Goal: Task Accomplishment & Management: Manage account settings

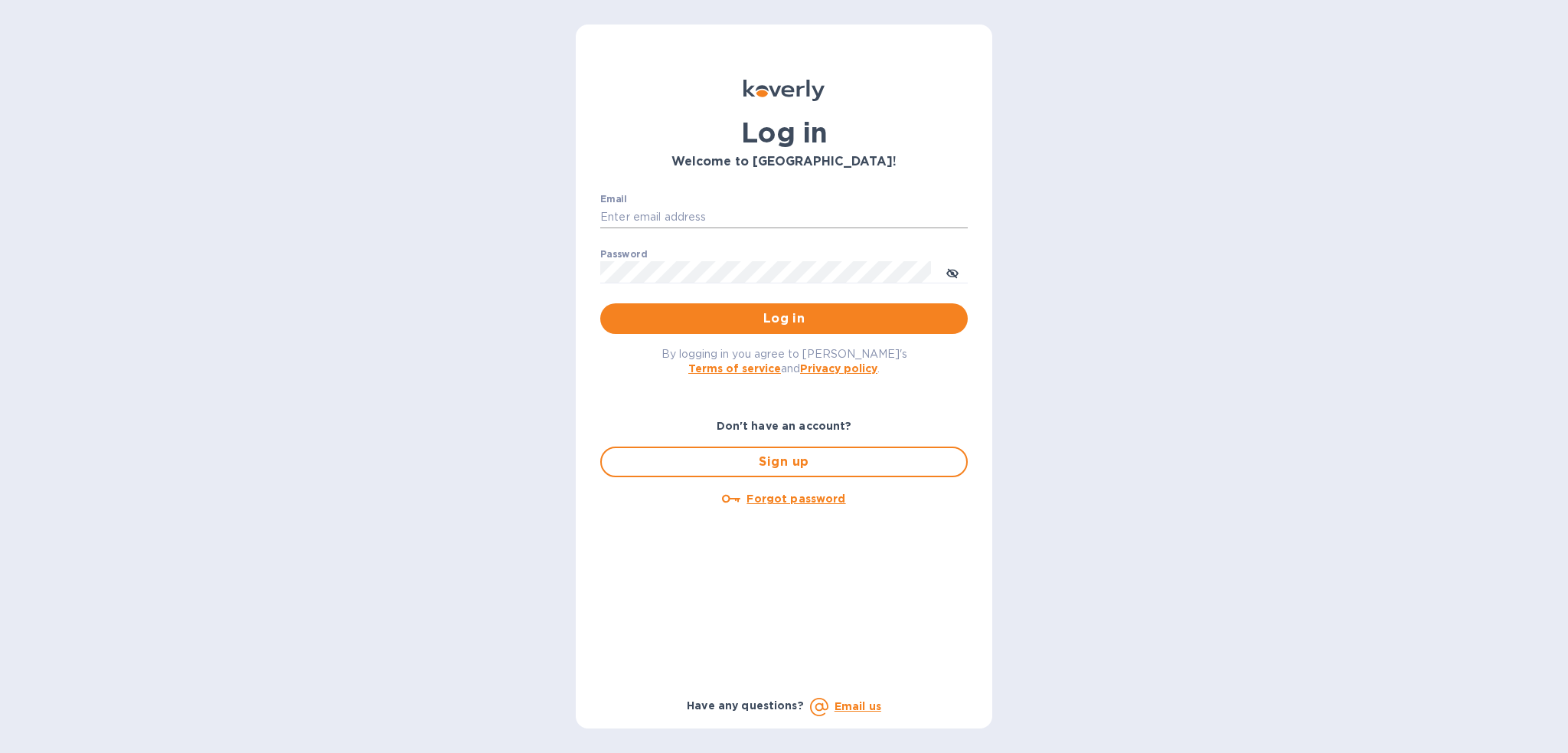
click at [692, 210] on input "Email" at bounding box center [784, 217] width 367 height 23
type input "[PERSON_NAME][EMAIL_ADDRESS][PERSON_NAME][DOMAIN_NAME]"
click at [600, 304] on button "Log in" at bounding box center [784, 318] width 367 height 30
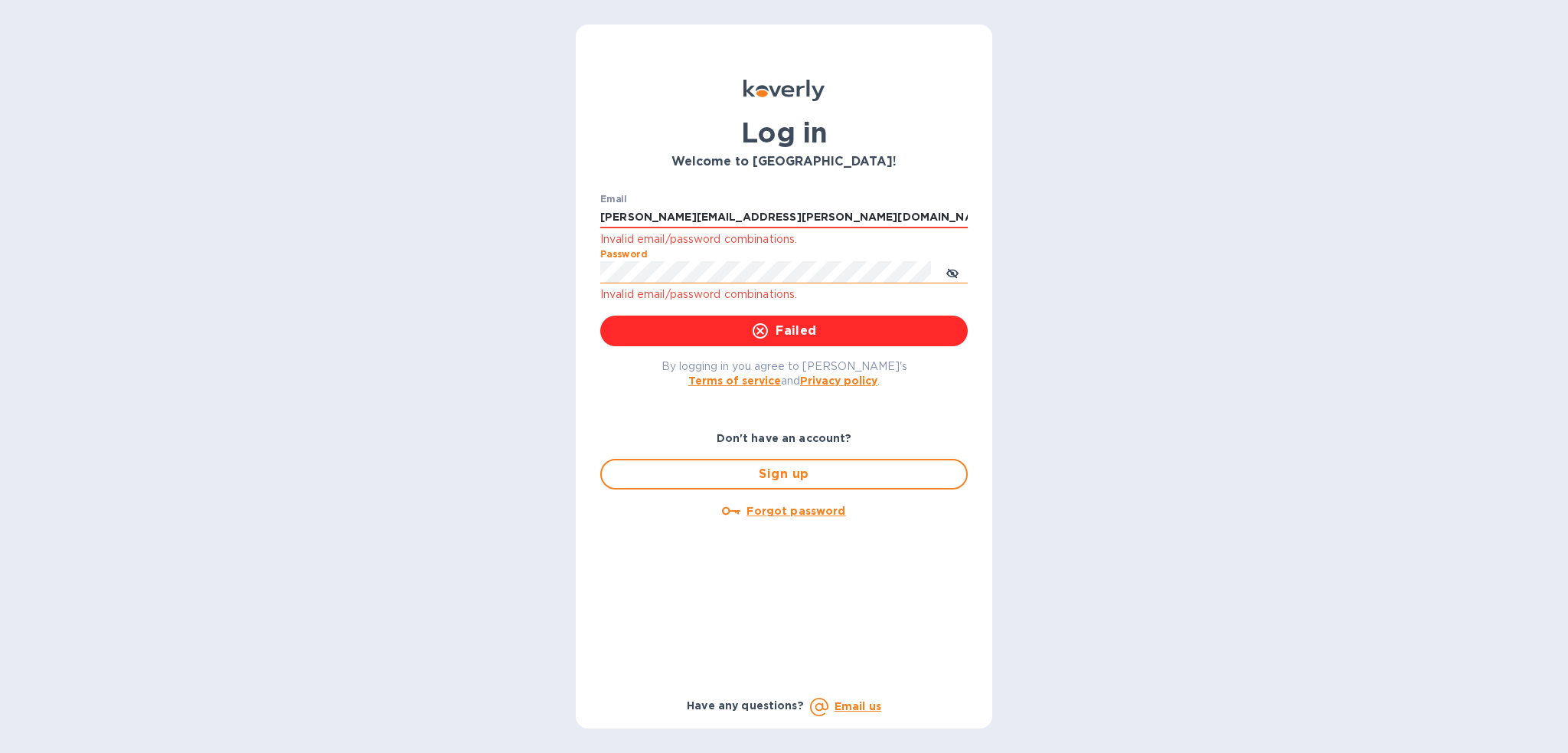
click at [955, 272] on icon "toggle password visibility" at bounding box center [952, 273] width 12 height 12
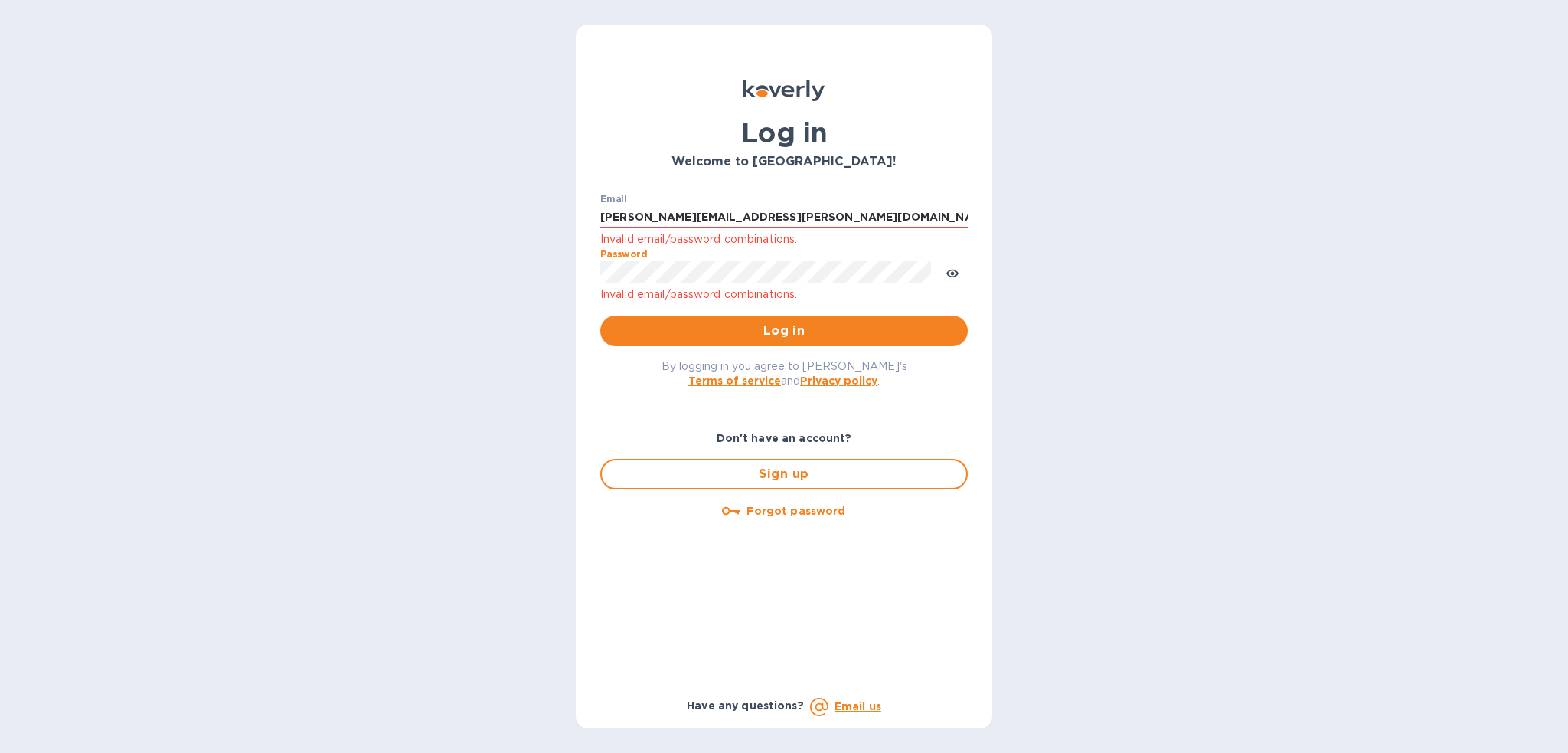
click at [498, 269] on div "Log in Welcome to [GEOGRAPHIC_DATA]! Email [PERSON_NAME][EMAIL_ADDRESS][PERSON_…" at bounding box center [784, 376] width 1568 height 753
click at [600, 316] on button "Log in" at bounding box center [784, 330] width 367 height 30
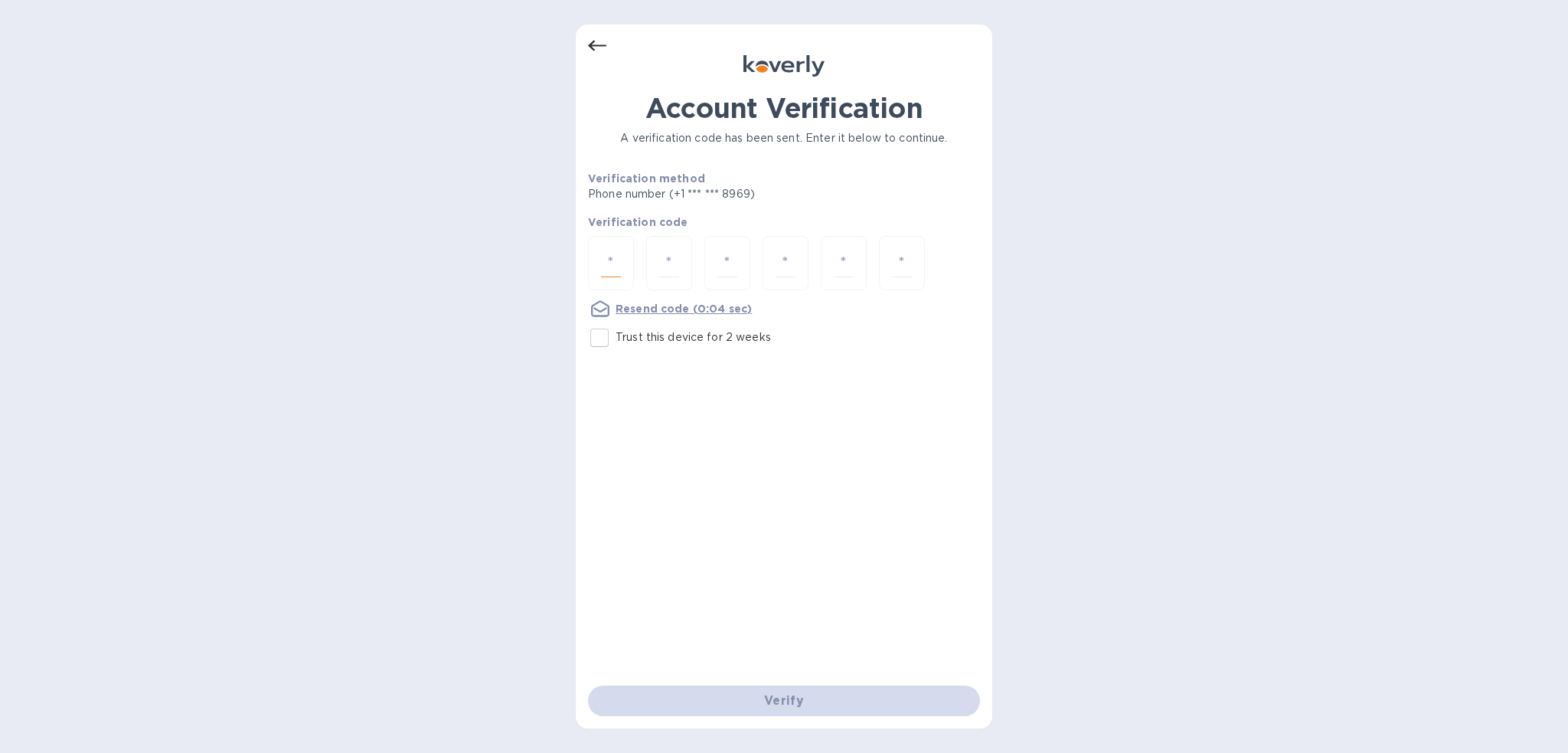
click at [609, 268] on input "number" at bounding box center [611, 263] width 20 height 29
type input "1"
type input "0"
type input "8"
type input "9"
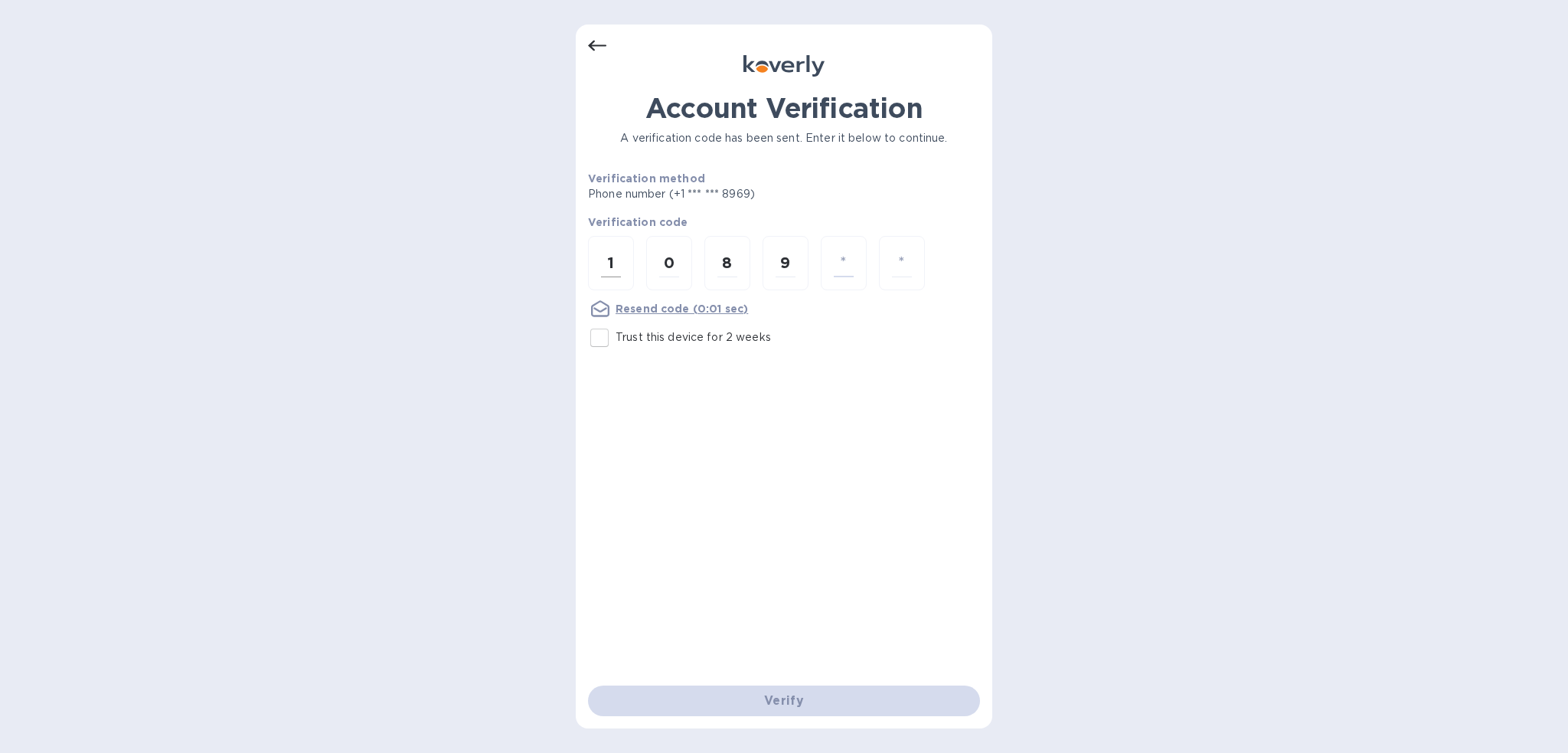
type input "4"
type input "3"
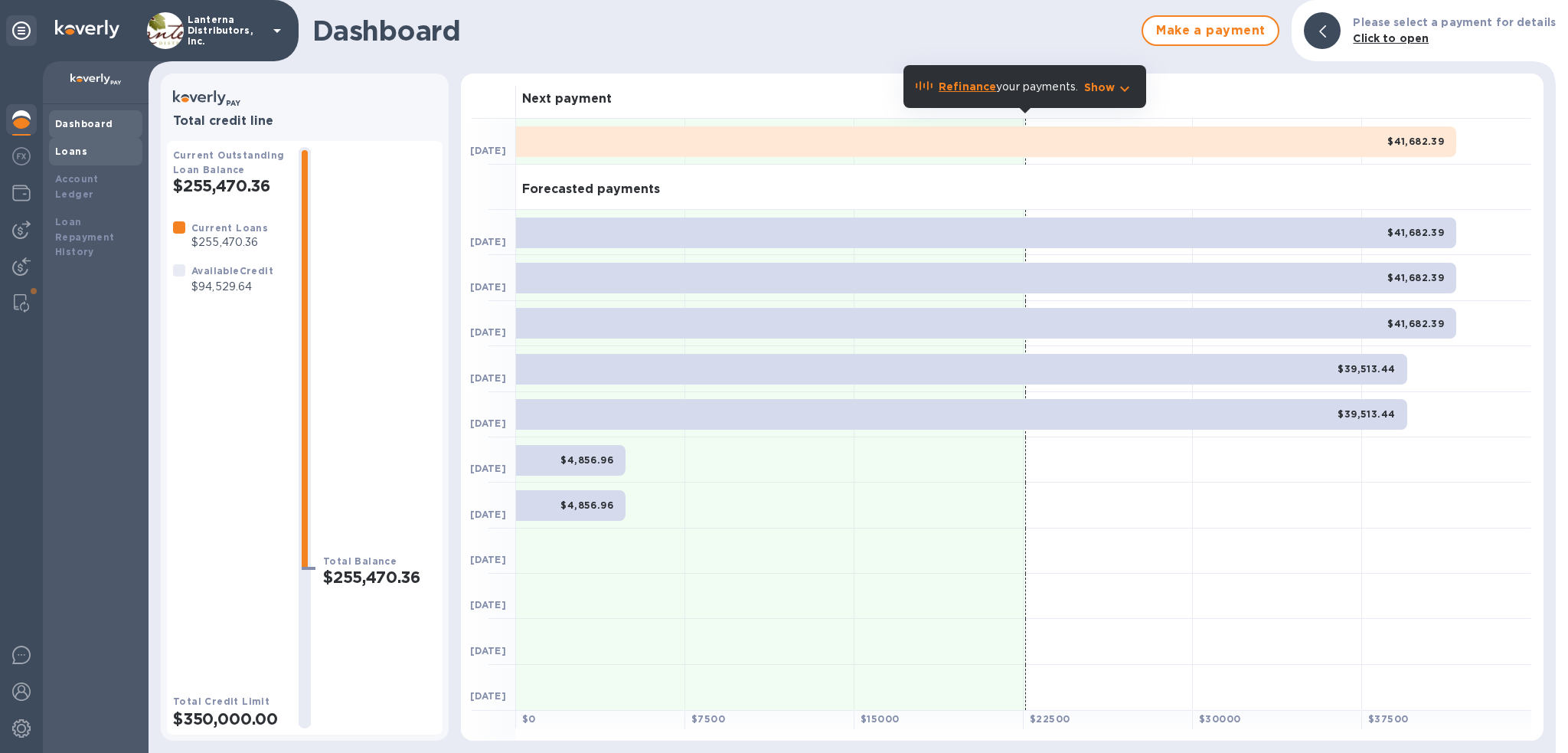
click at [78, 153] on b "Loans" at bounding box center [71, 151] width 32 height 11
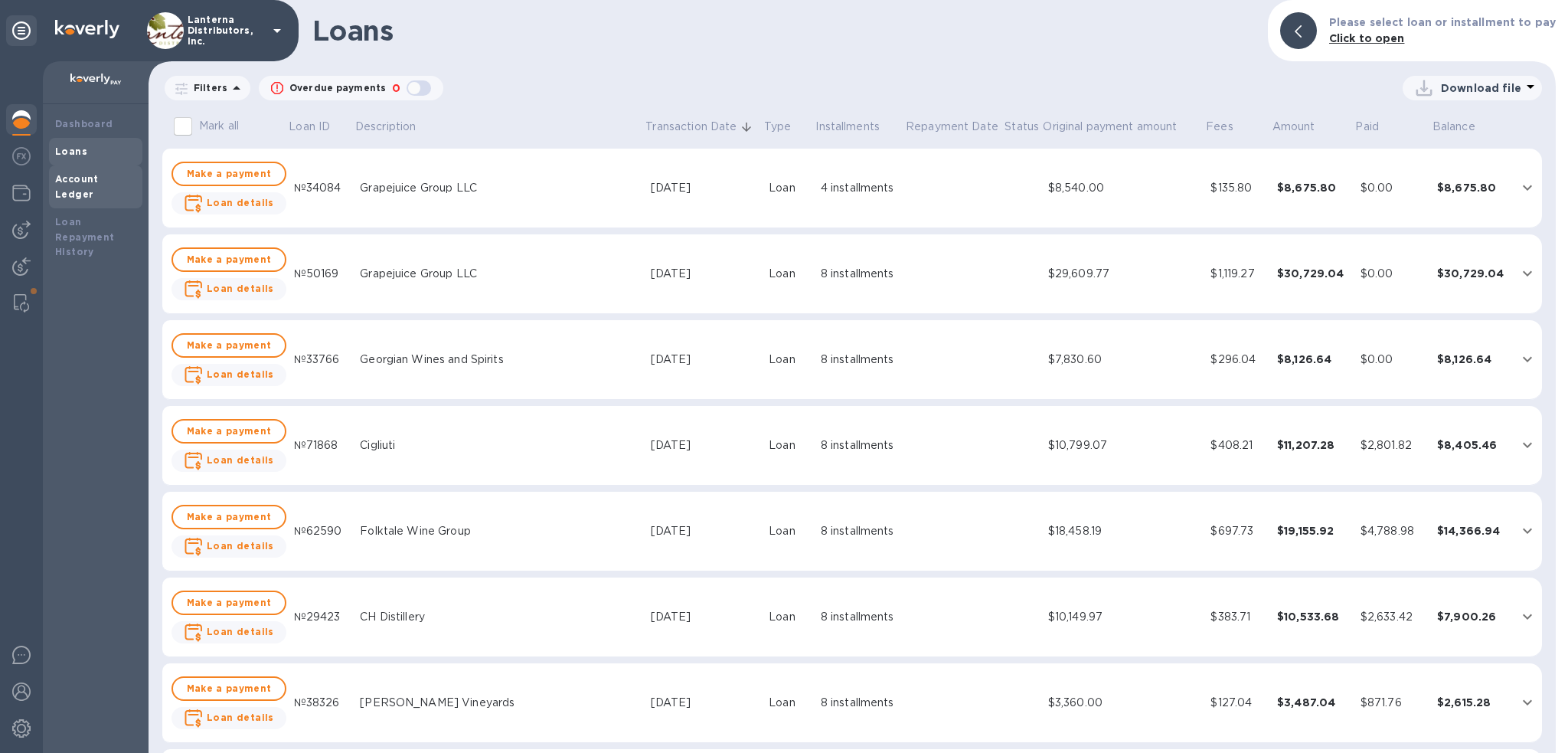
click at [78, 179] on b "Account Ledger" at bounding box center [77, 185] width 43 height 27
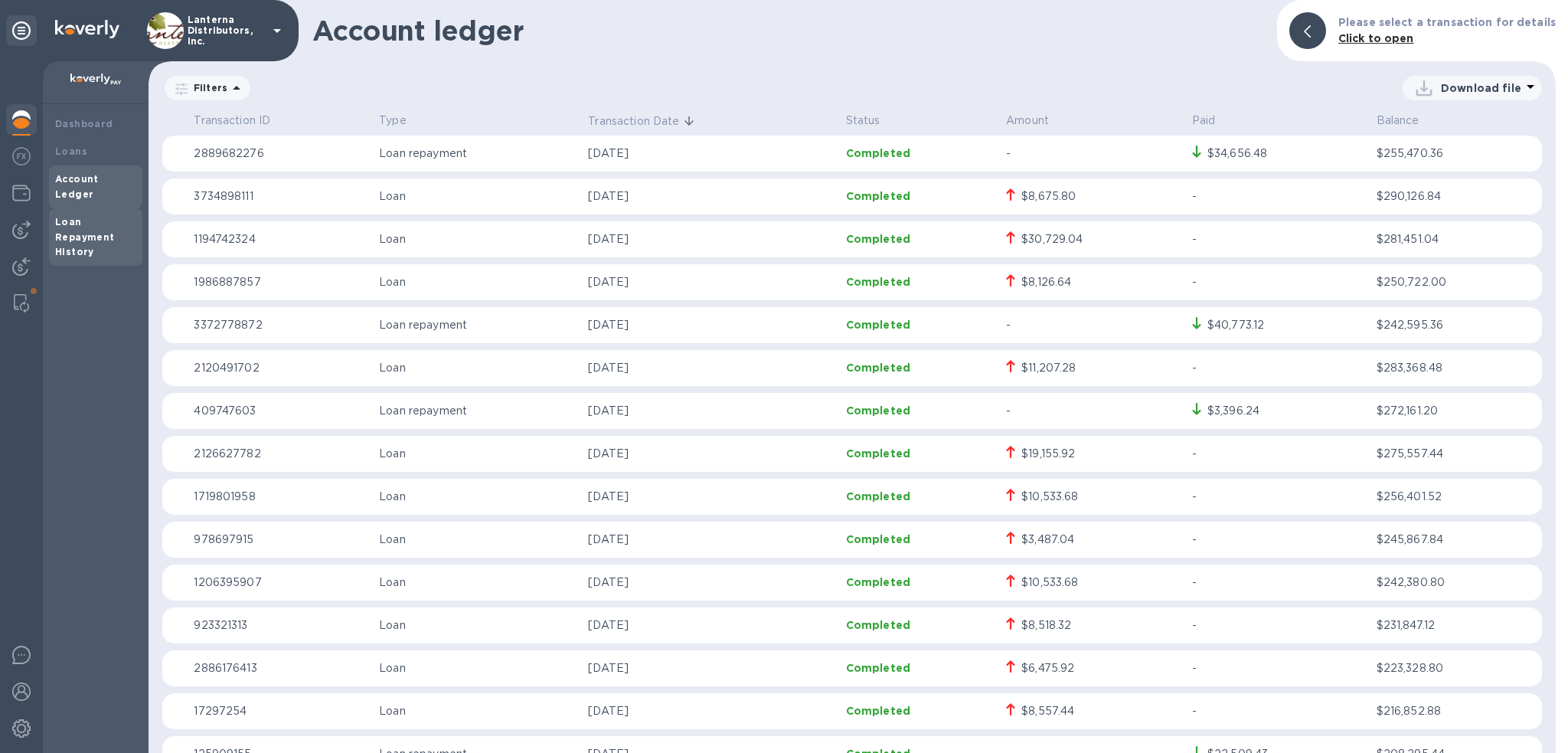
click at [86, 214] on div "Loan Repayment History" at bounding box center [96, 237] width 81 height 46
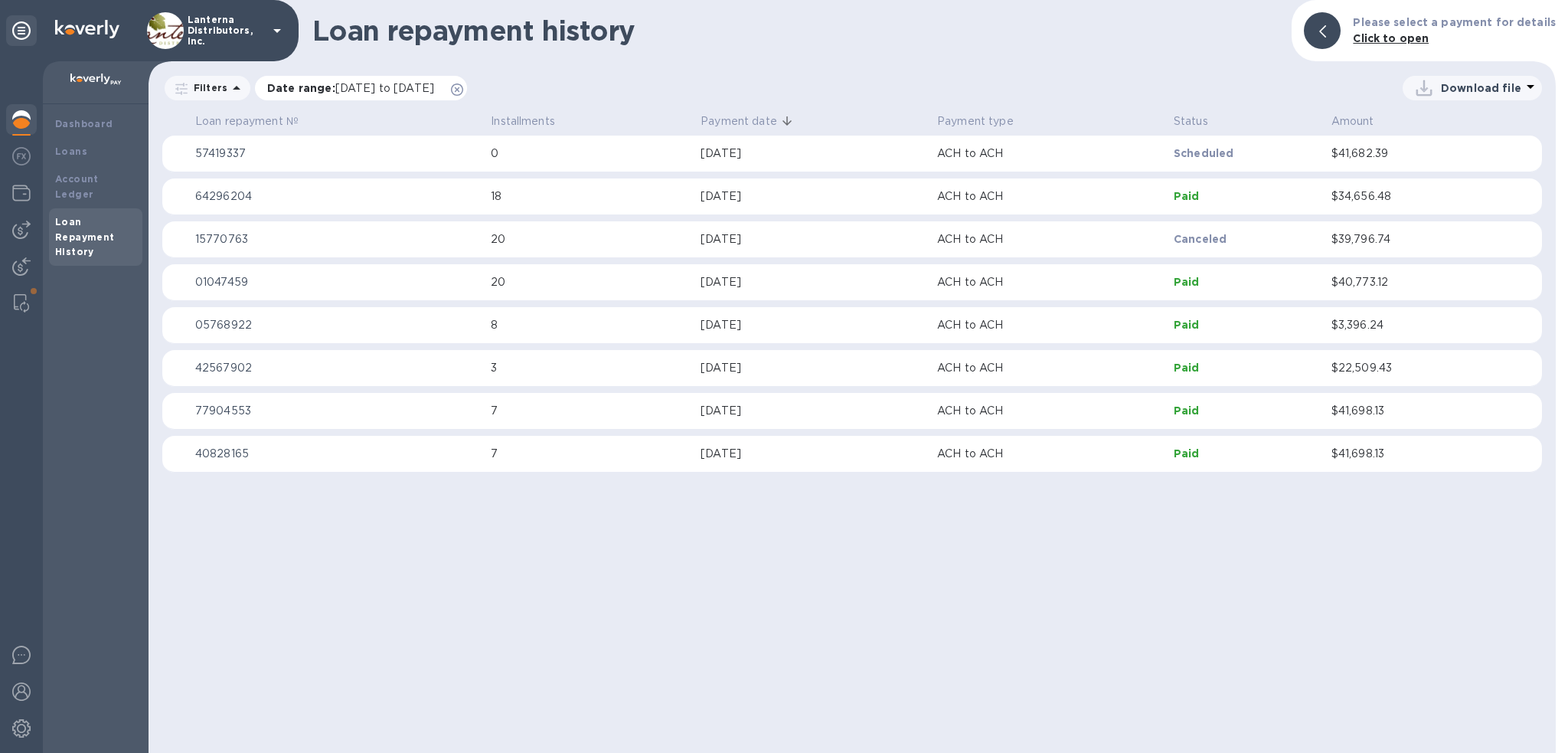
click at [422, 92] on span "09/09/2025 to 11/09/2025" at bounding box center [384, 88] width 99 height 12
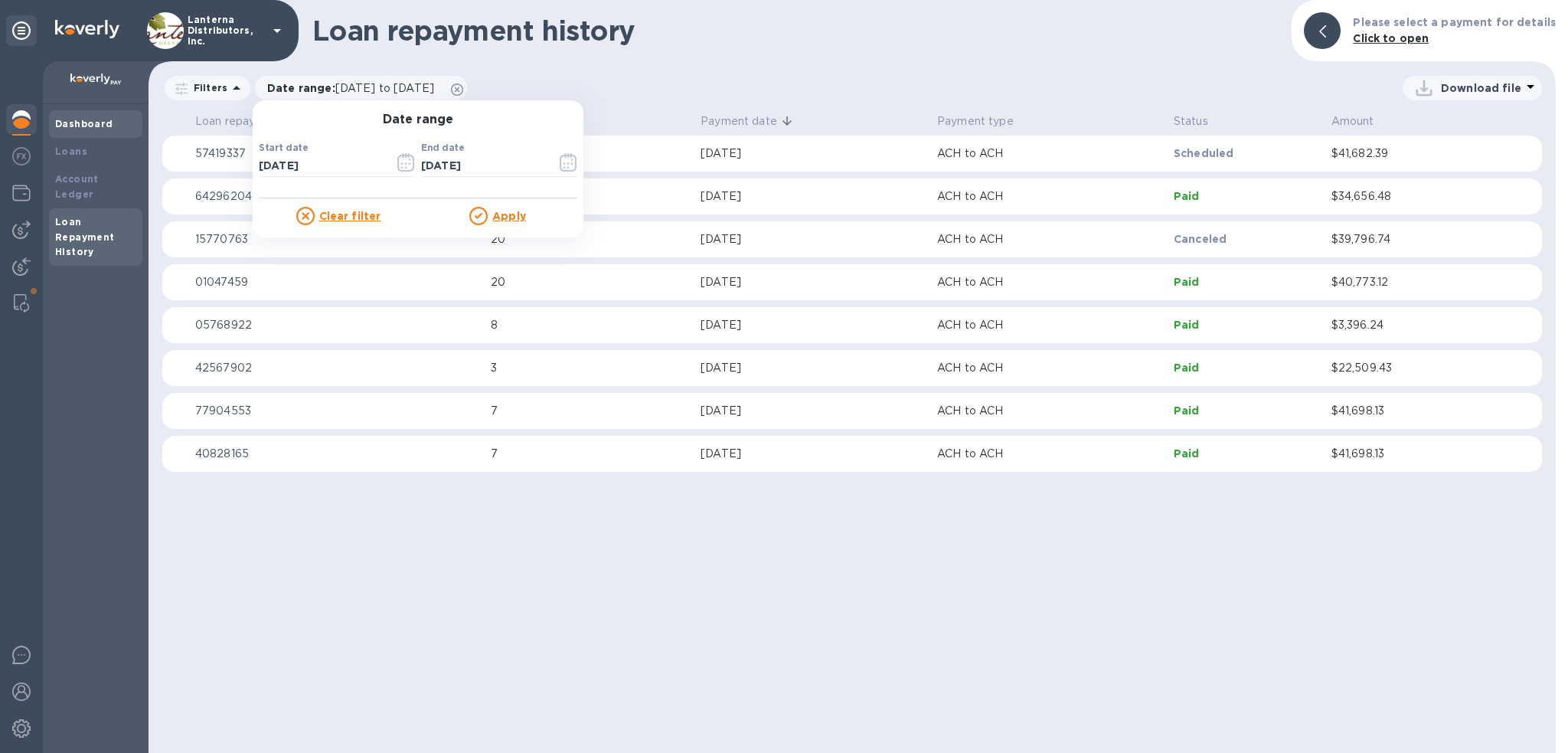
click at [79, 121] on b "Dashboard" at bounding box center [84, 124] width 58 height 11
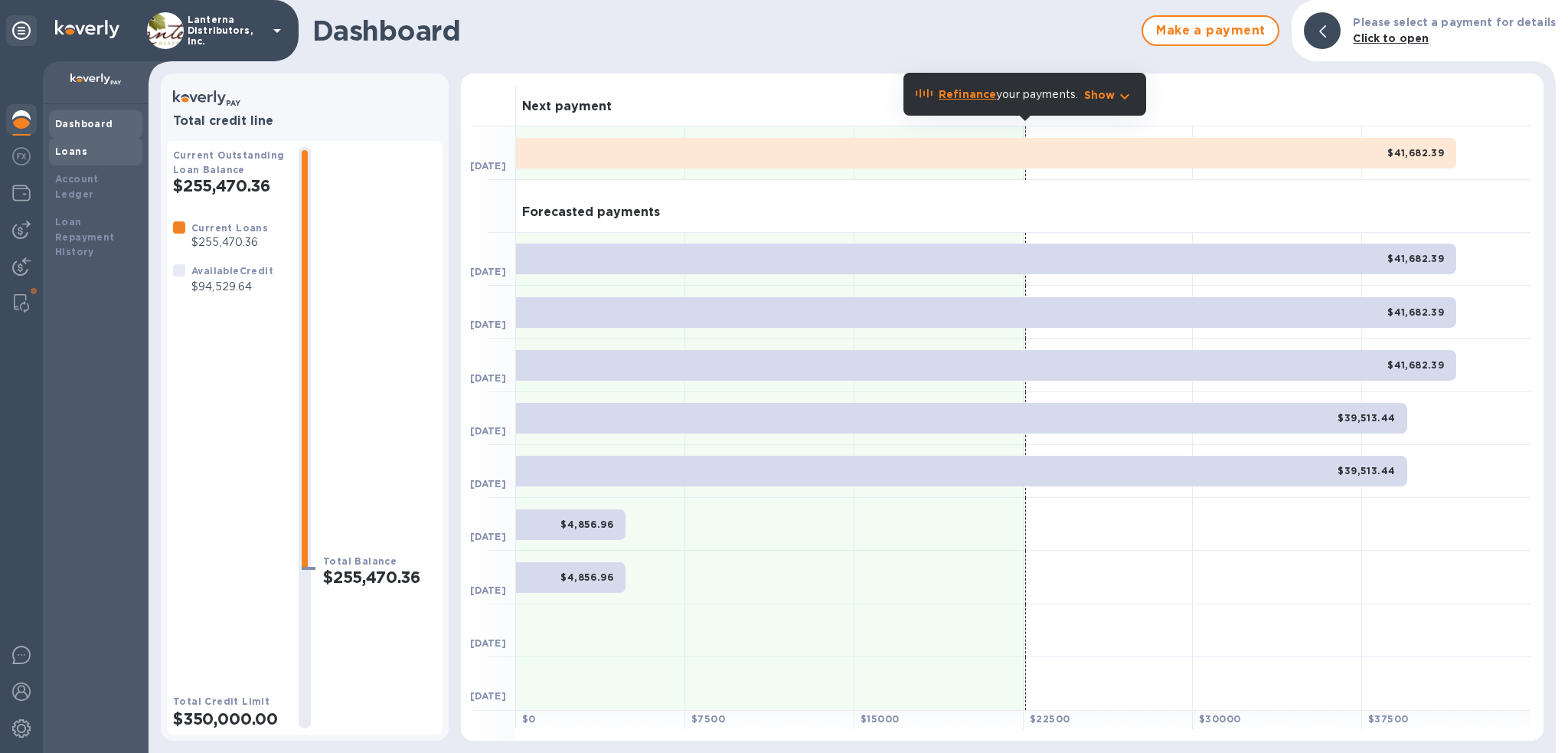
click at [79, 146] on b "Loans" at bounding box center [71, 151] width 32 height 11
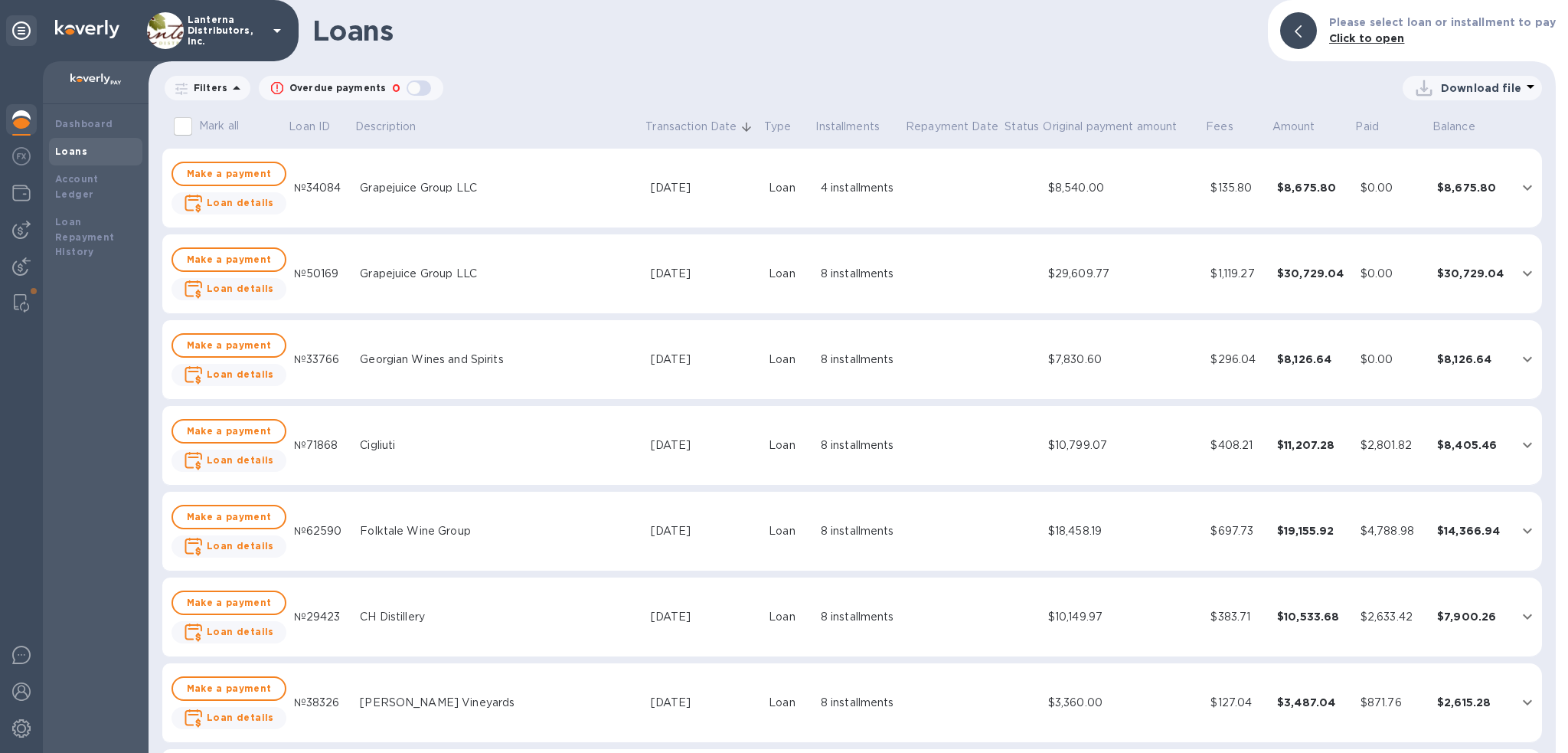
click at [201, 88] on p "Filters" at bounding box center [207, 88] width 40 height 13
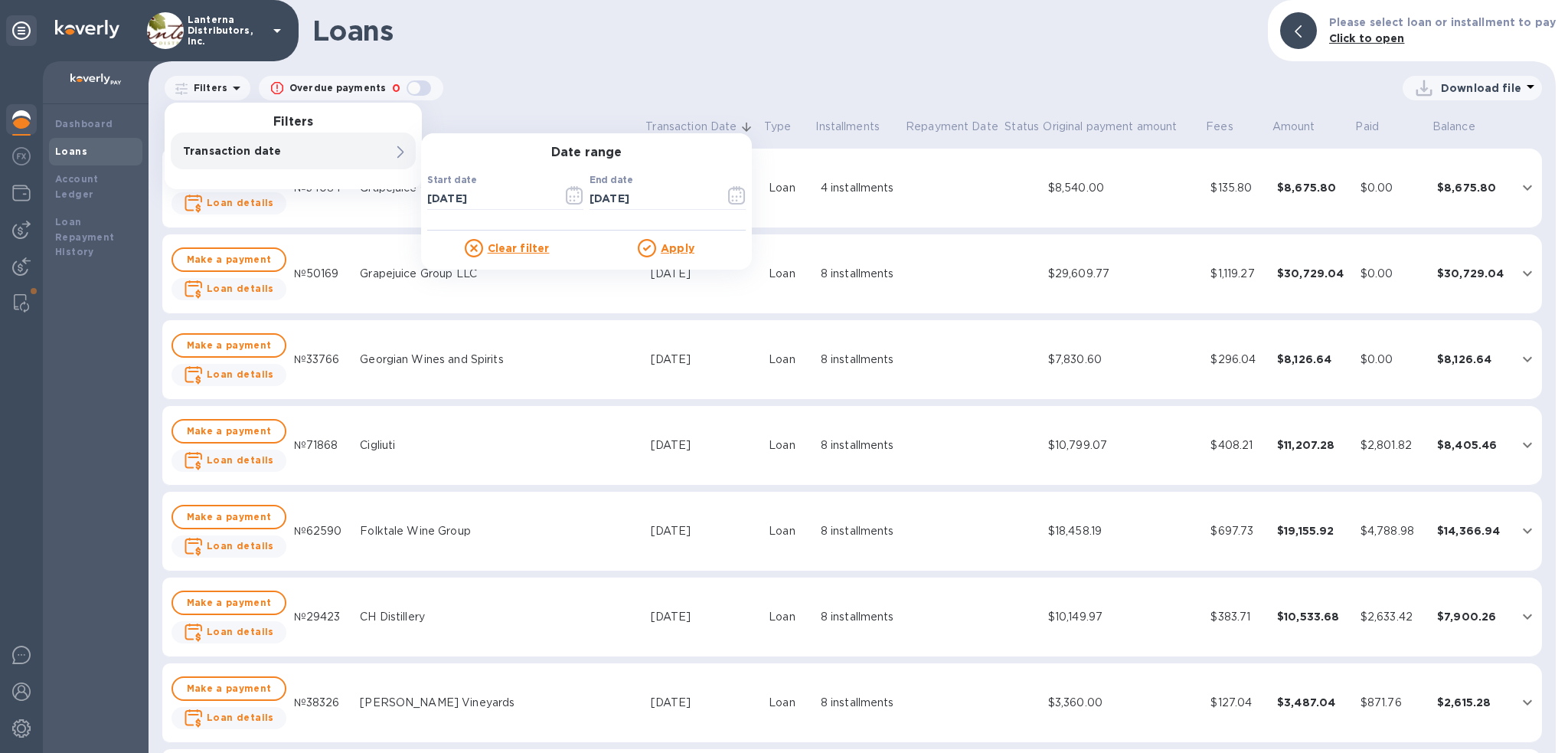
click at [210, 143] on p "Transaction date" at bounding box center [267, 150] width 169 height 16
drag, startPoint x: 512, startPoint y: 196, endPoint x: 349, endPoint y: 186, distance: 163.3
click at [349, 186] on div "Filters Transaction date Date range Start date 09/09/2025 ​ End date 10/09/2025…" at bounding box center [293, 146] width 257 height 87
click at [377, 152] on div "Transaction date" at bounding box center [293, 151] width 245 height 37
click at [474, 192] on input "09/09/2025" at bounding box center [489, 197] width 124 height 23
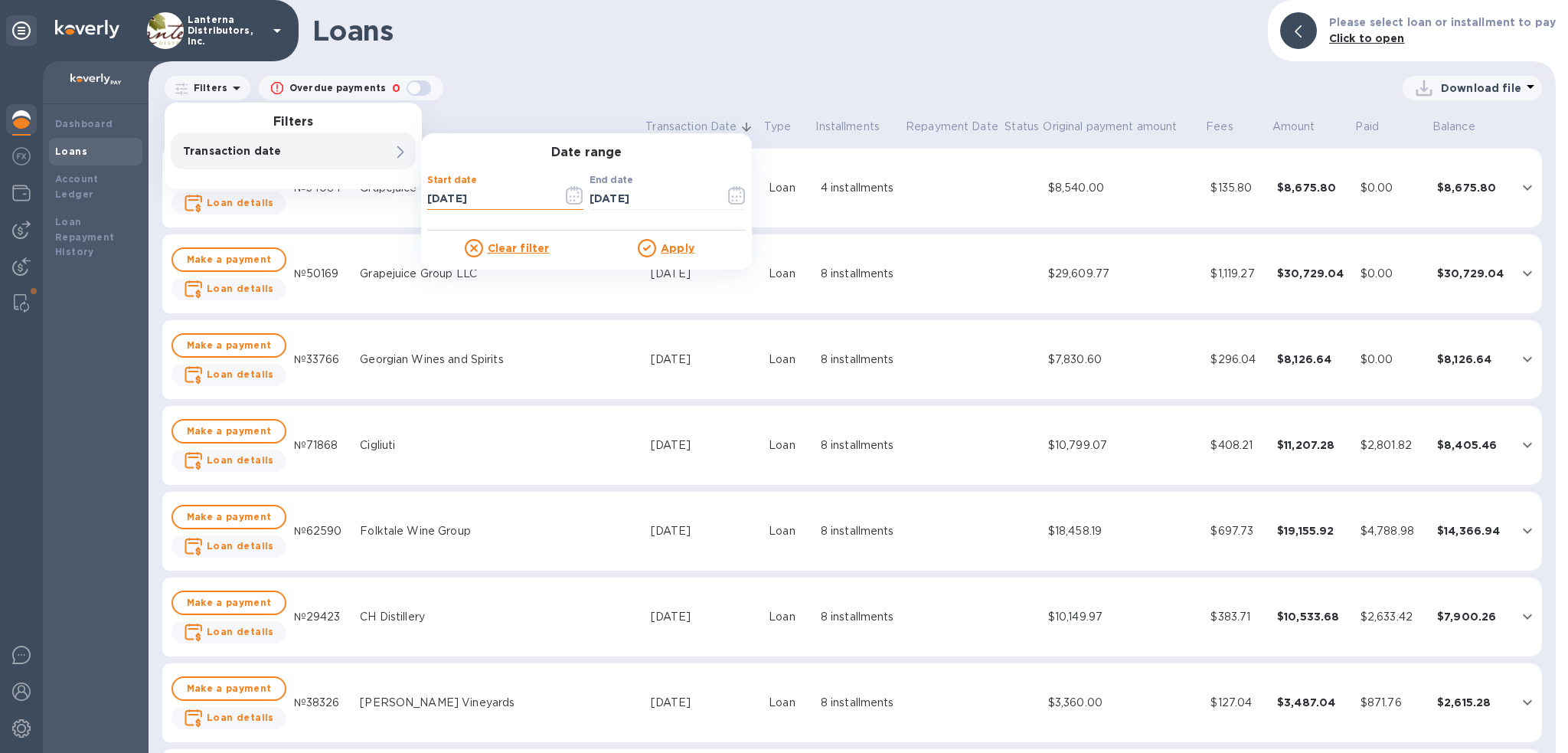
click at [576, 197] on icon "button" at bounding box center [574, 196] width 18 height 18
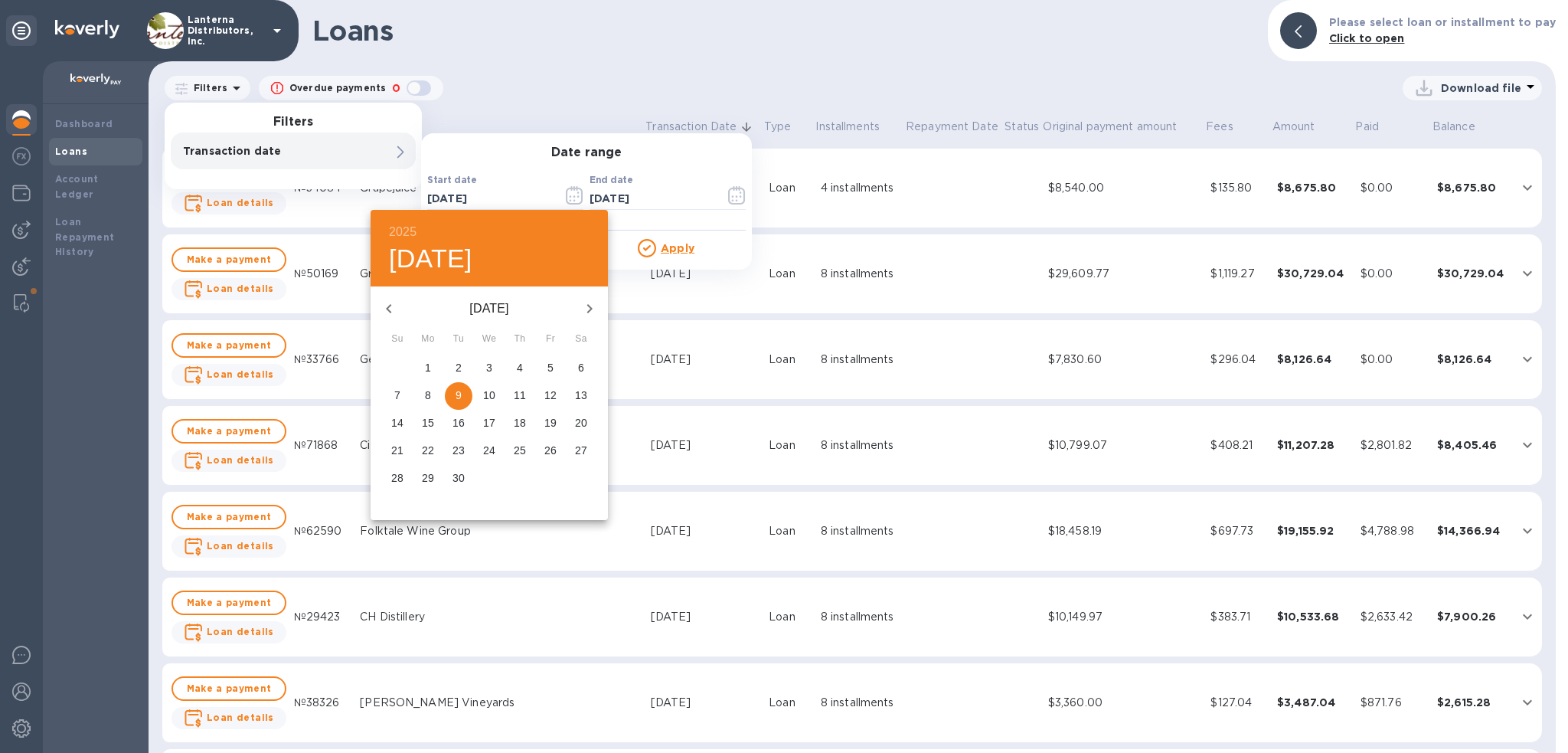
click at [392, 312] on icon "button" at bounding box center [389, 308] width 18 height 18
click at [545, 365] on span "1" at bounding box center [551, 367] width 28 height 16
type input "08/01/2025"
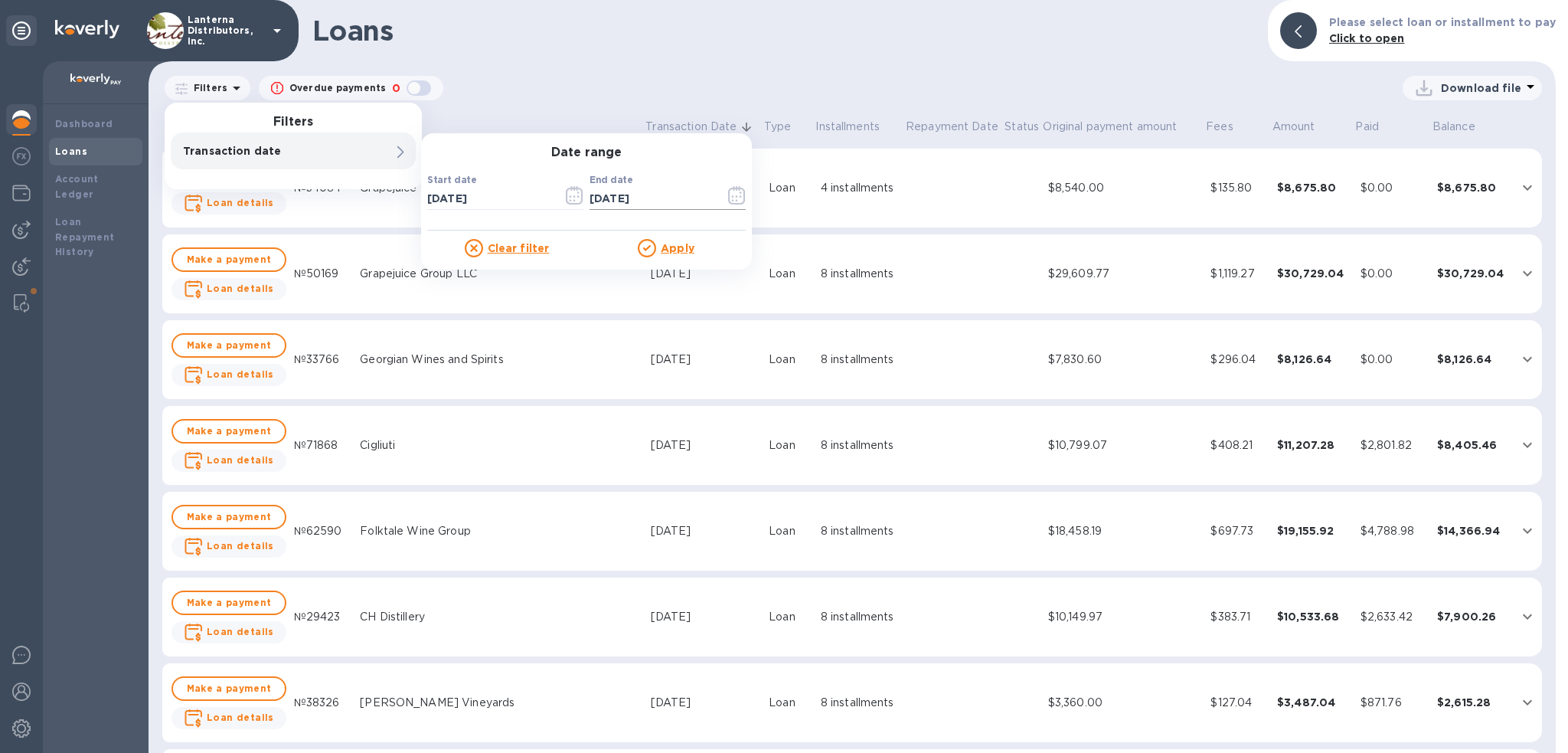
click at [731, 199] on icon "button" at bounding box center [736, 196] width 18 height 18
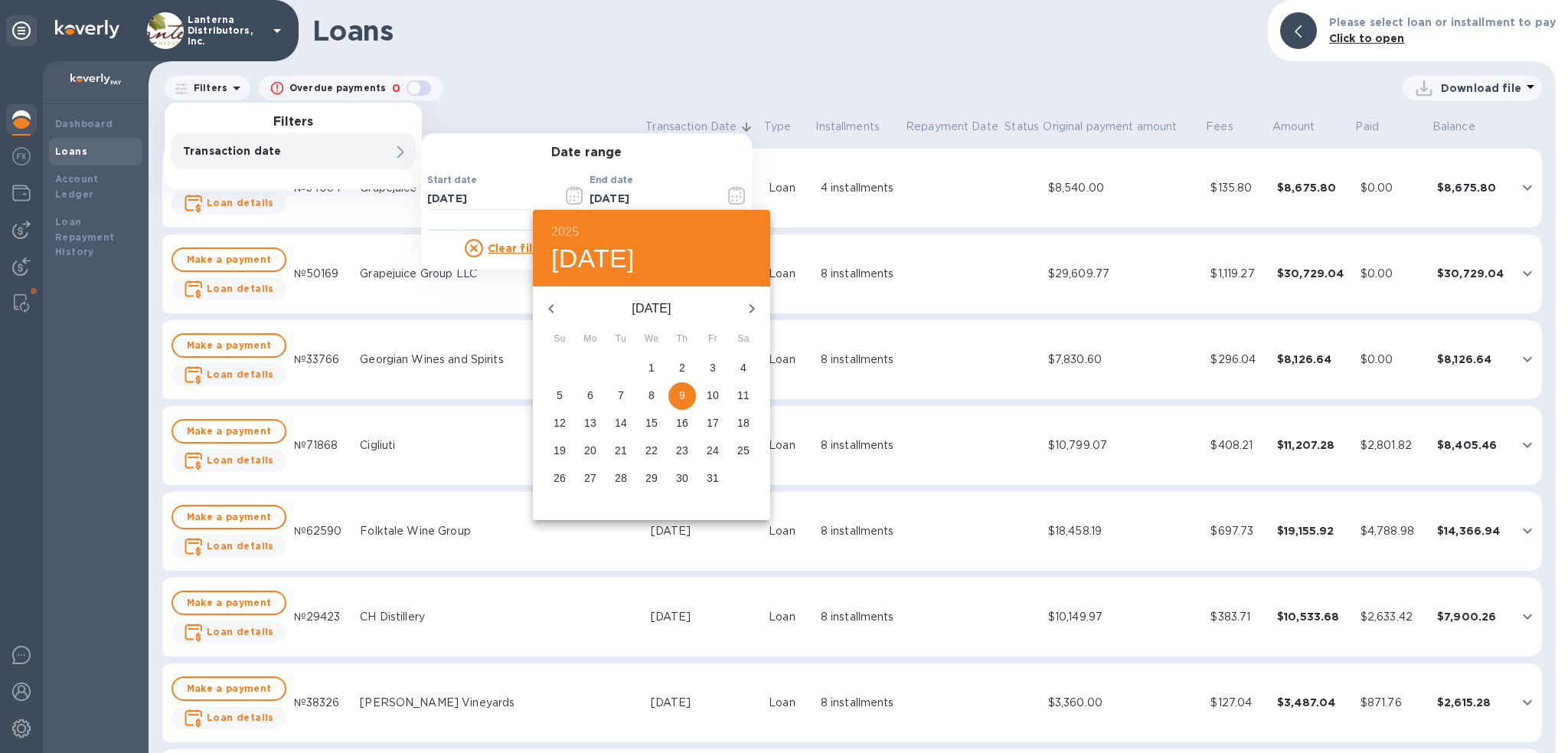
click at [555, 307] on icon "button" at bounding box center [551, 308] width 18 height 18
click at [560, 509] on p "31" at bounding box center [559, 505] width 12 height 16
type input "08/31/2025"
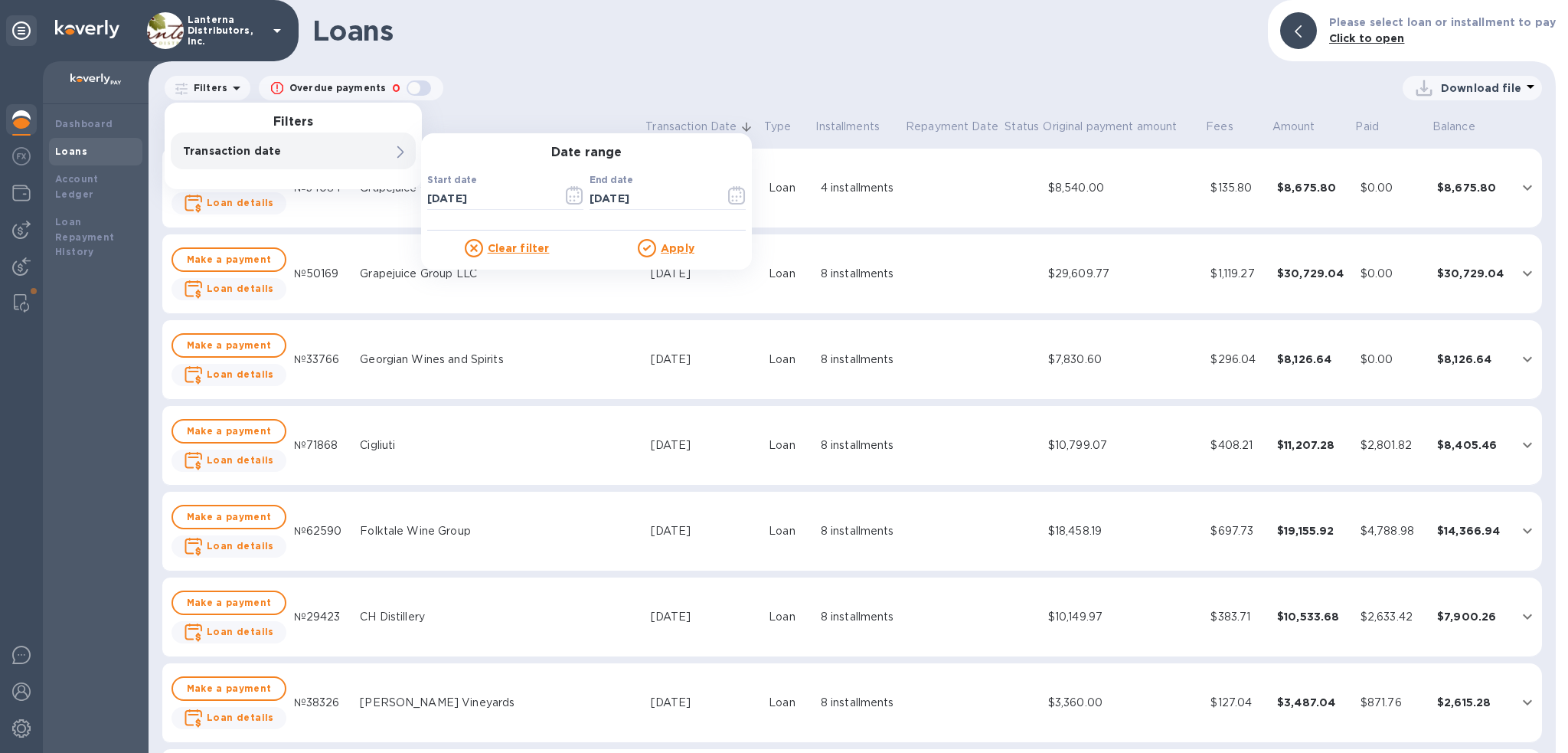
click at [681, 247] on u "Apply" at bounding box center [677, 247] width 34 height 12
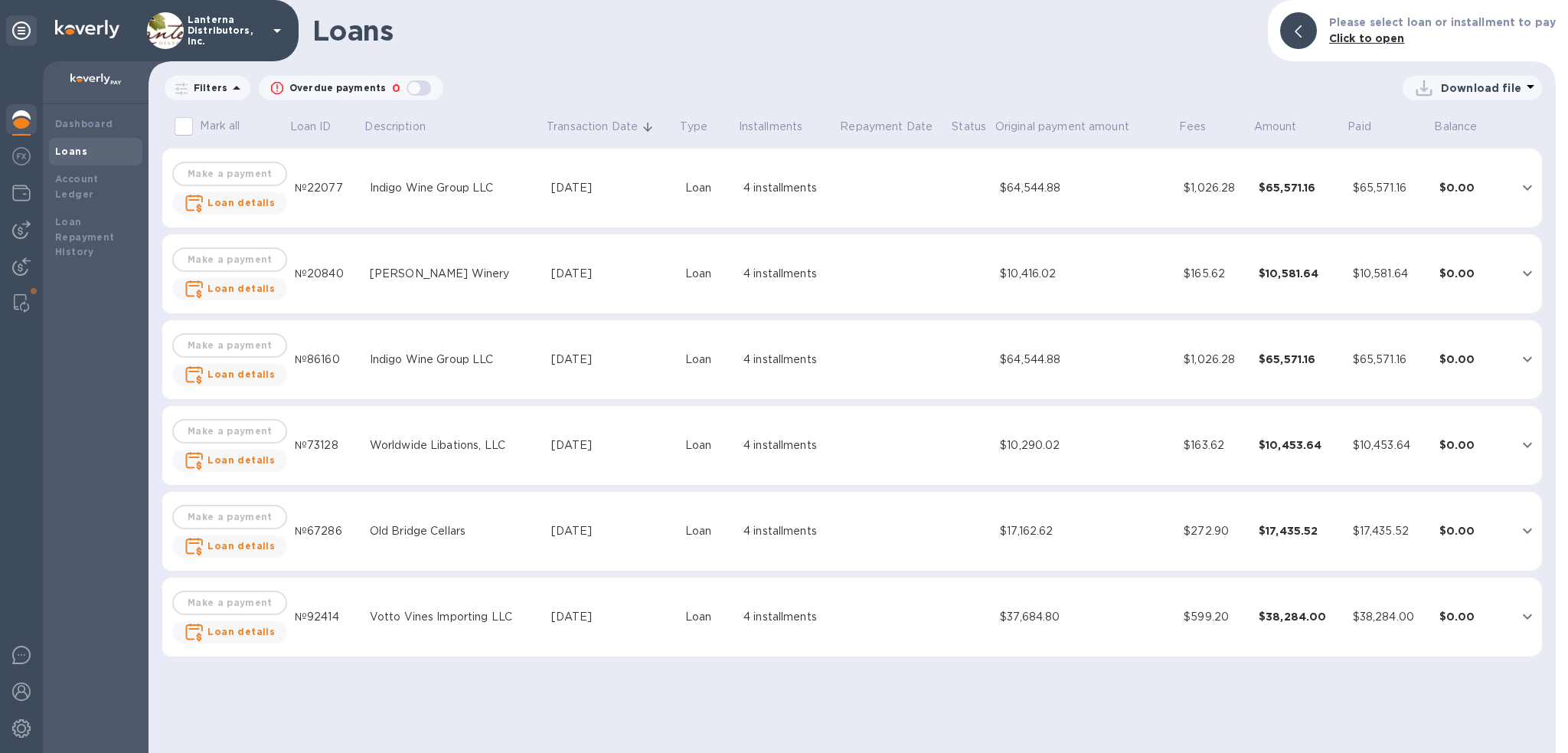
click at [1461, 90] on p "Download file" at bounding box center [1480, 88] width 80 height 16
click at [1452, 161] on li "PDF file" at bounding box center [1473, 167] width 104 height 42
click at [22, 157] on img at bounding box center [21, 156] width 18 height 18
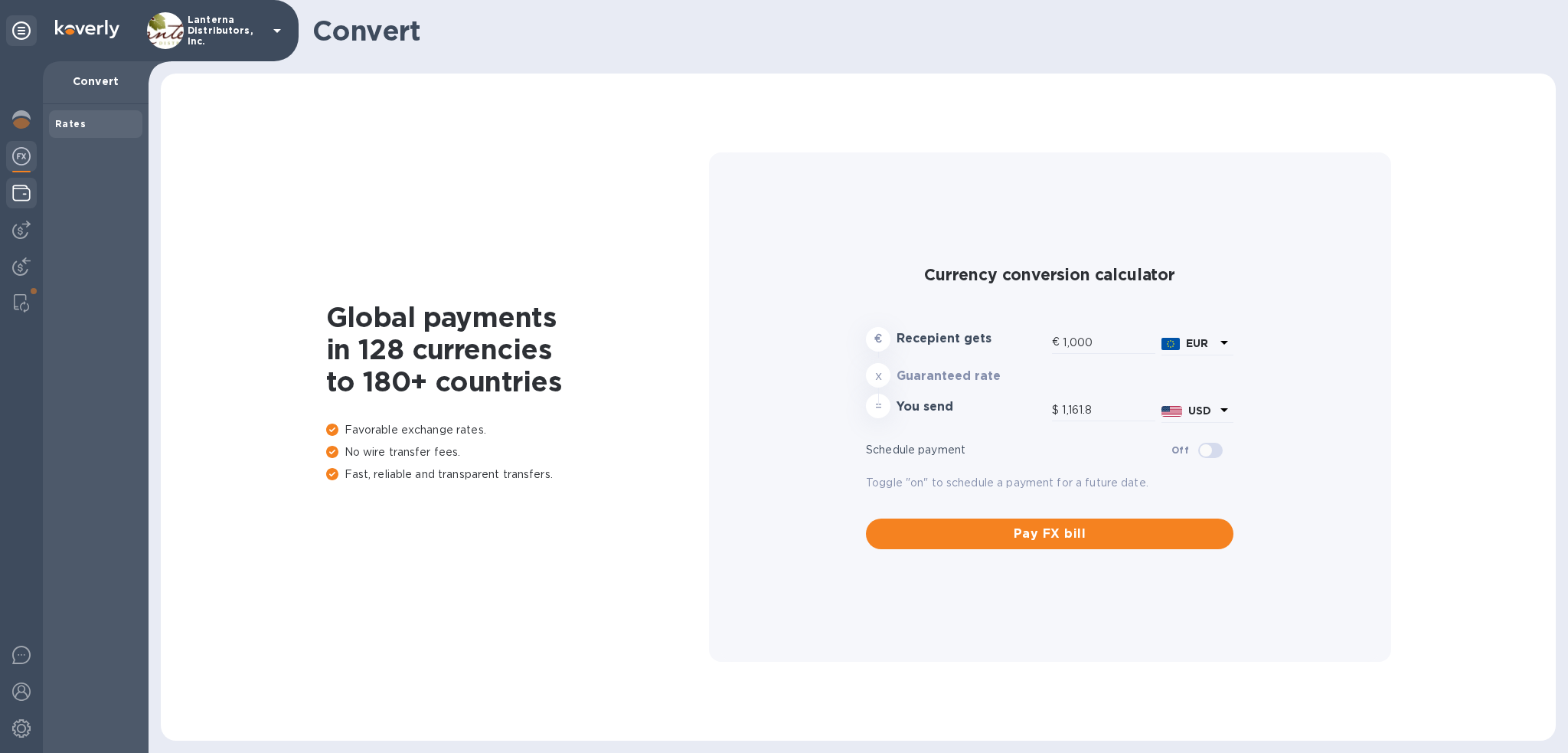
click at [21, 187] on img at bounding box center [21, 193] width 18 height 18
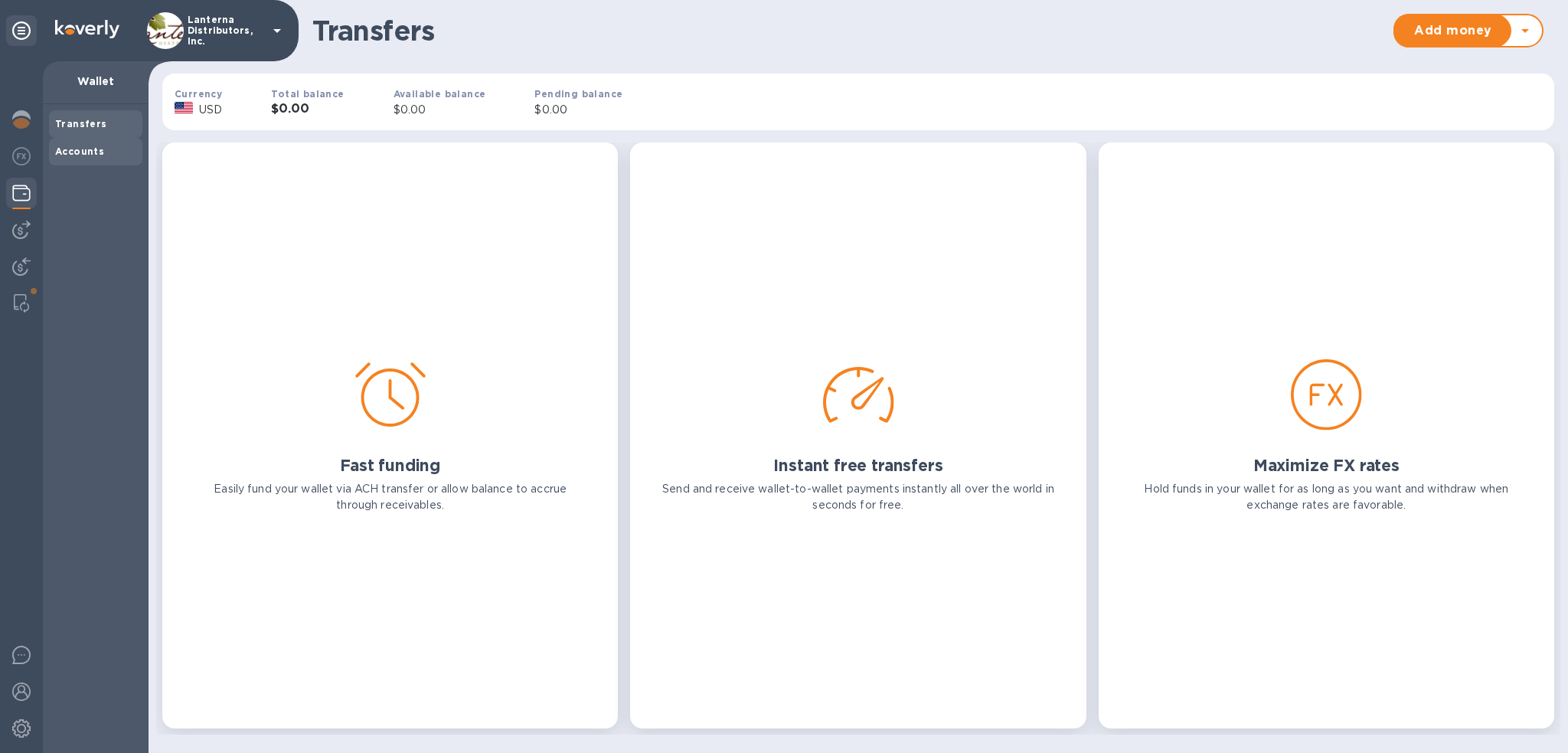
click at [76, 152] on b "Accounts" at bounding box center [79, 151] width 49 height 11
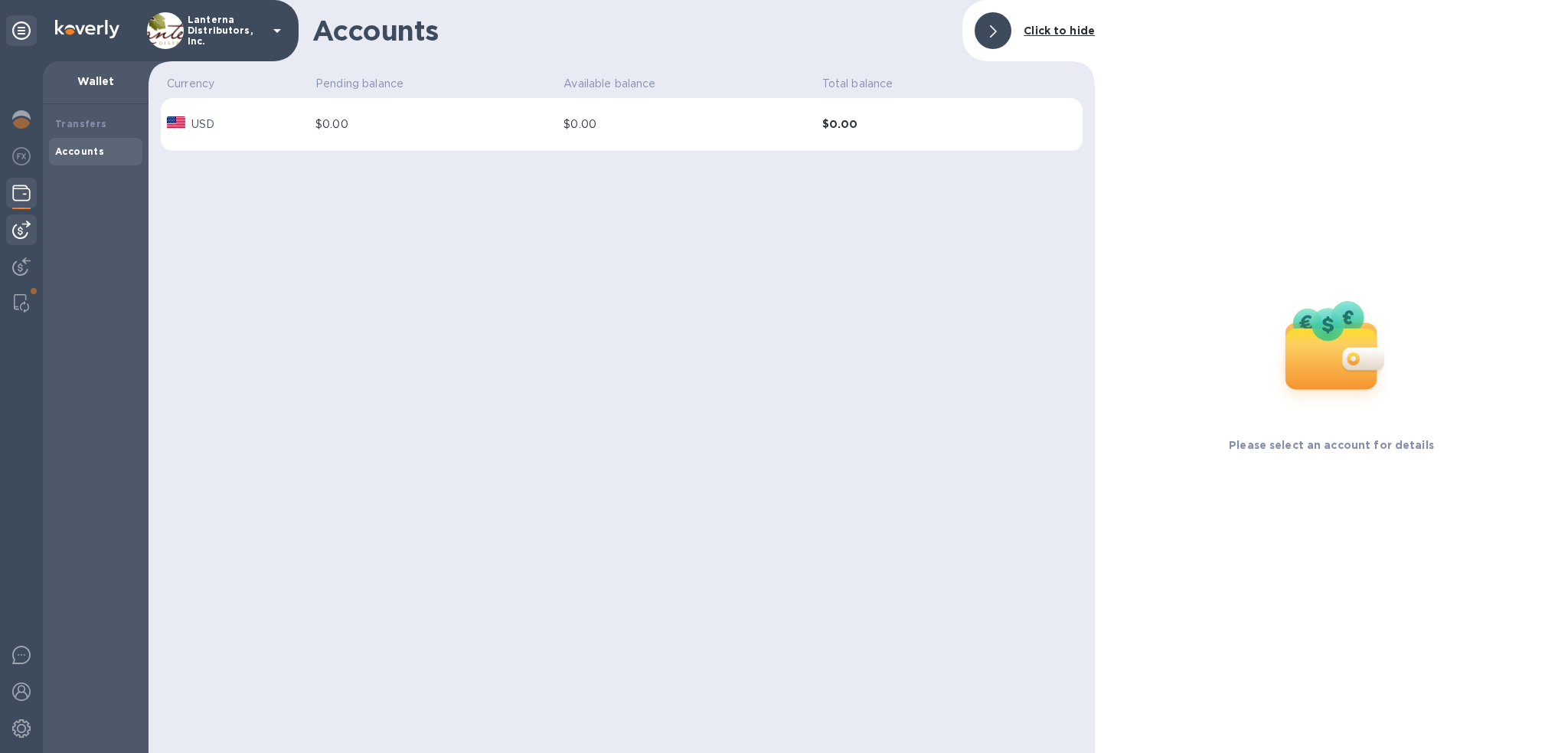
click at [22, 231] on img at bounding box center [21, 230] width 18 height 18
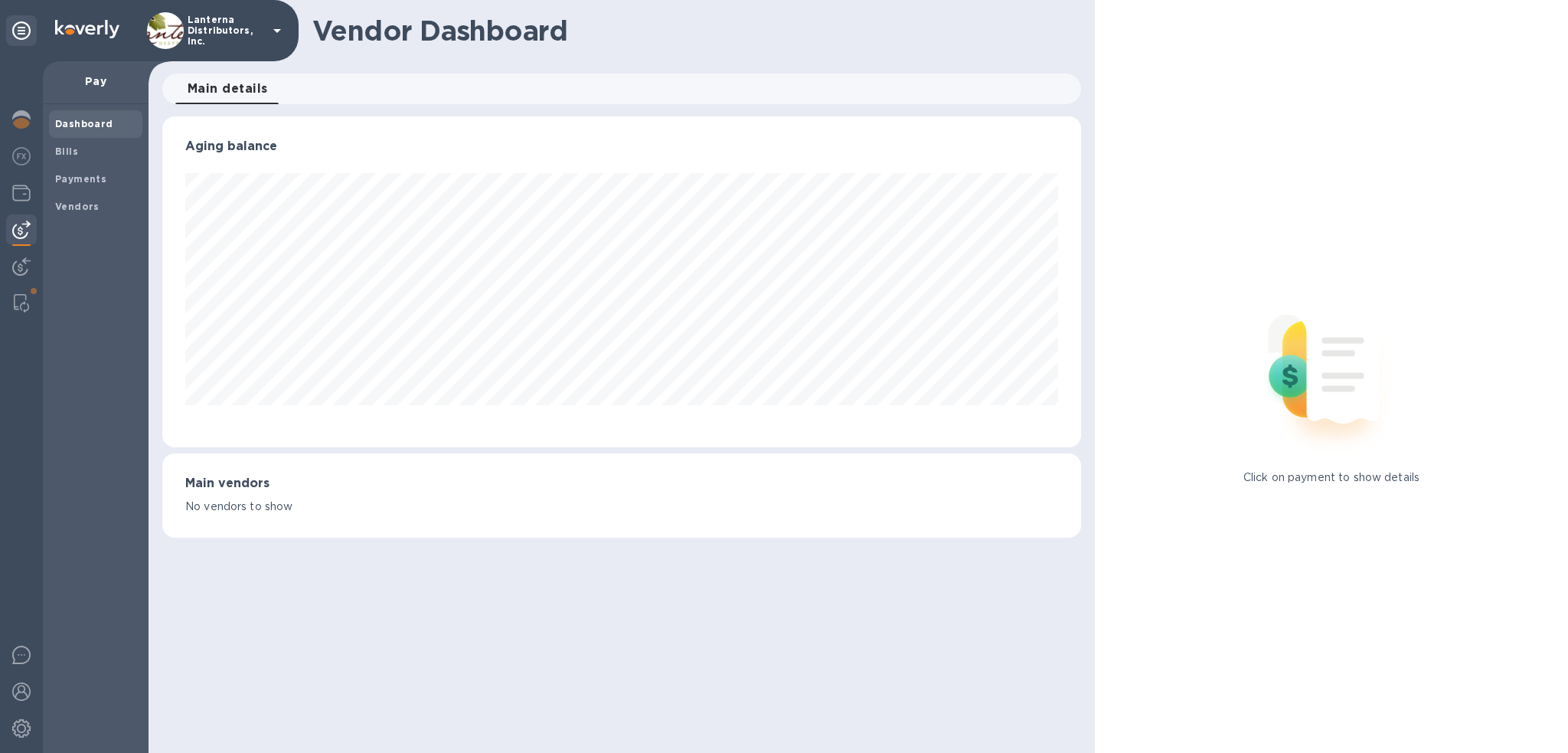
scroll to position [765225, 764728]
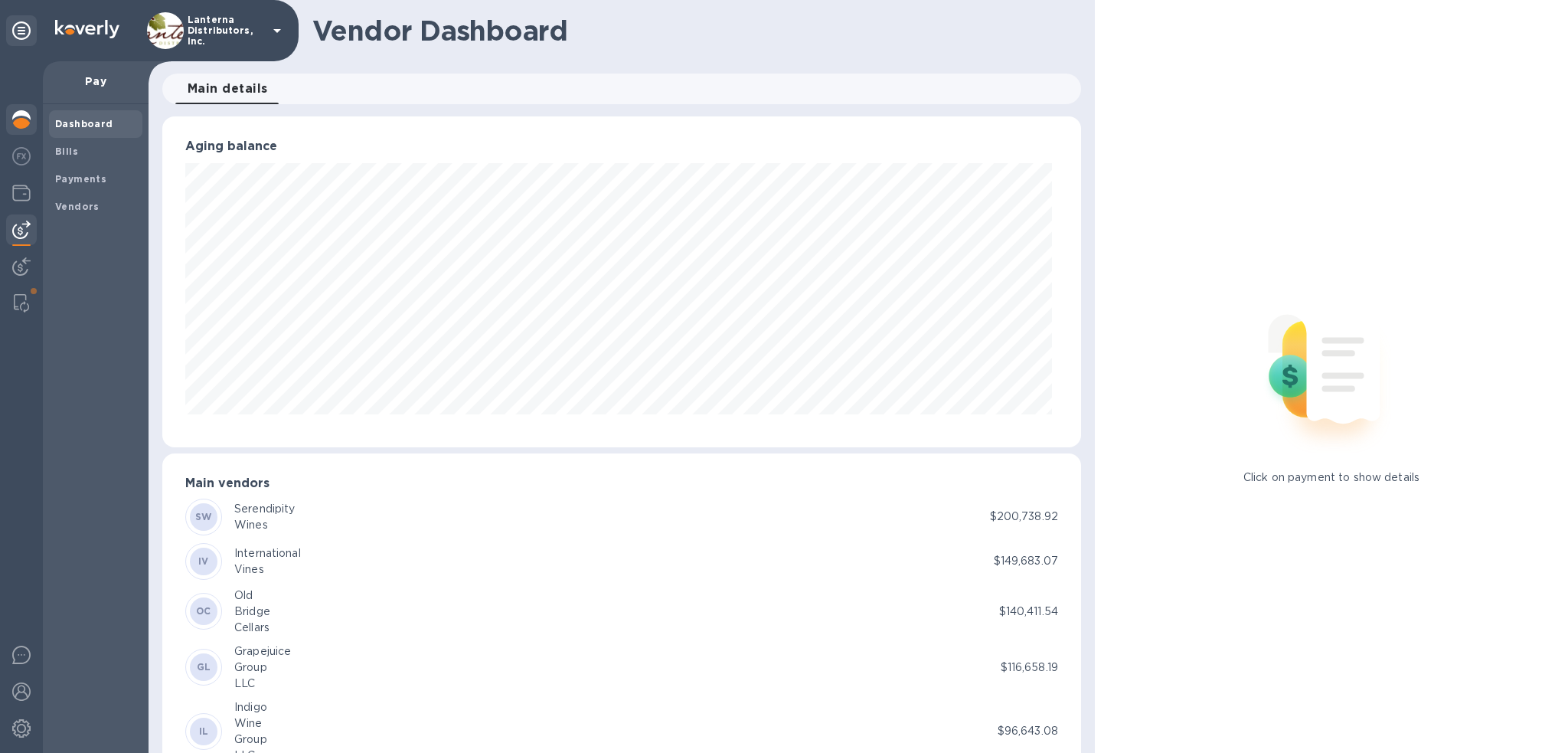
click at [22, 114] on img at bounding box center [21, 119] width 18 height 18
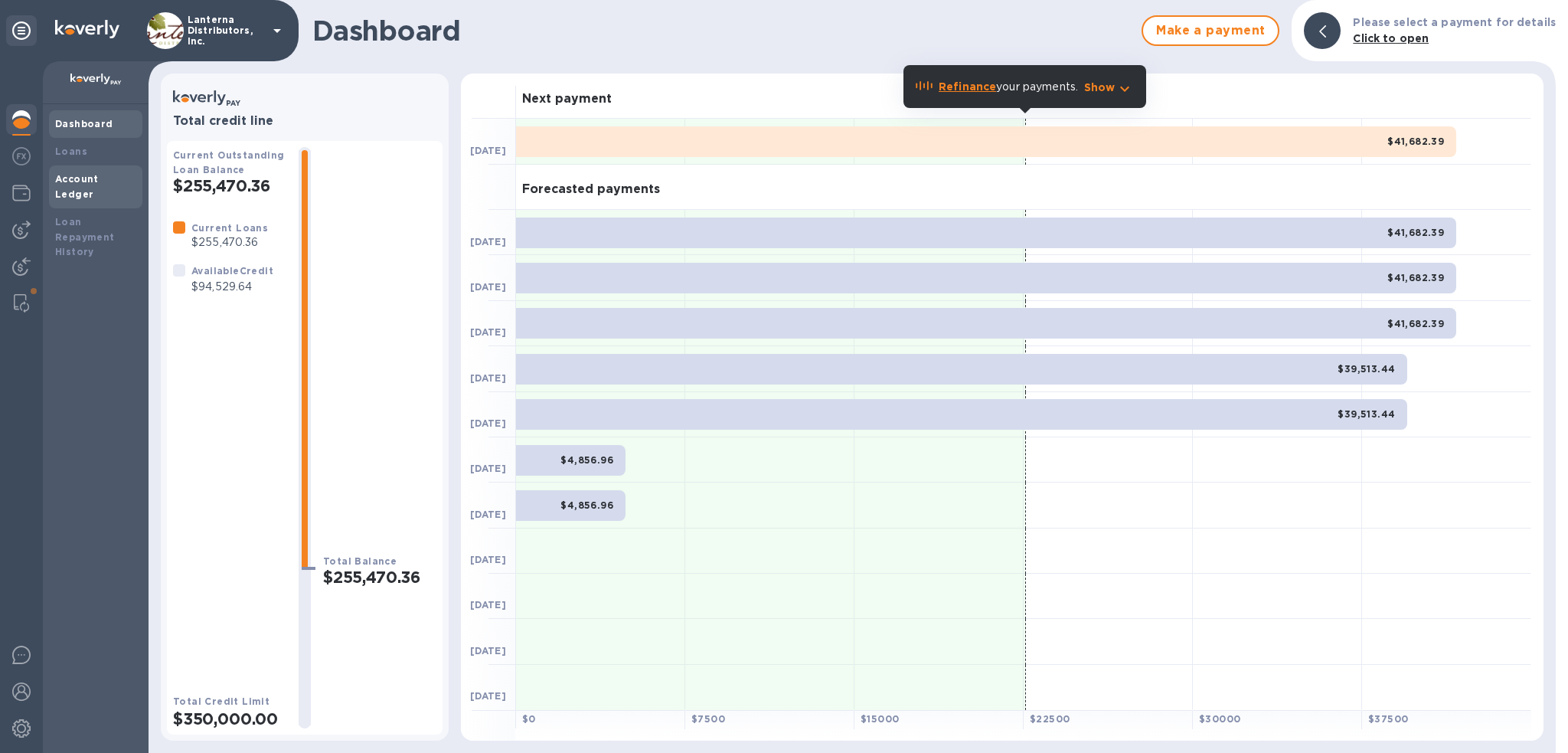
click at [71, 176] on b "Account Ledger" at bounding box center [77, 185] width 43 height 27
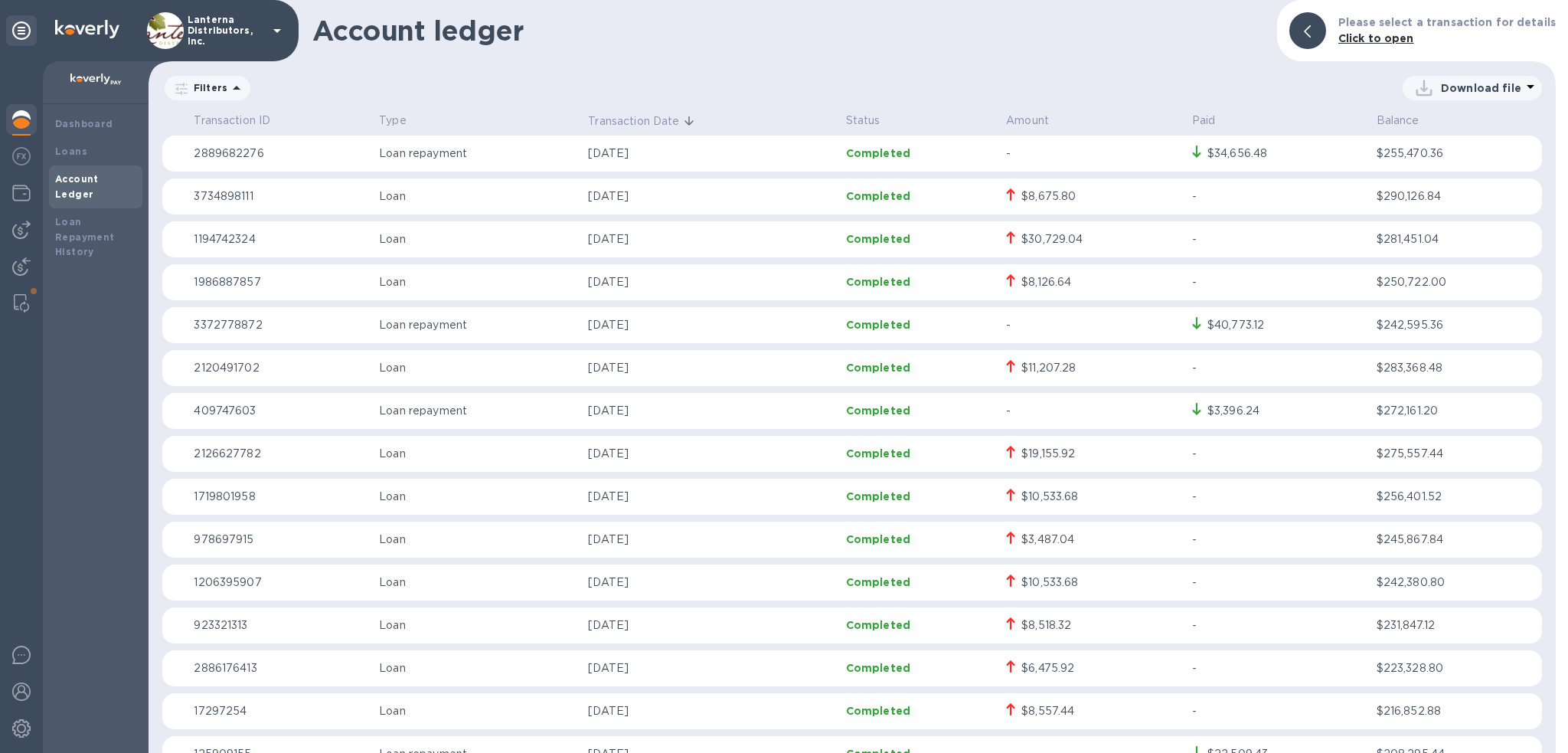
click at [209, 85] on p "Filters" at bounding box center [207, 88] width 40 height 13
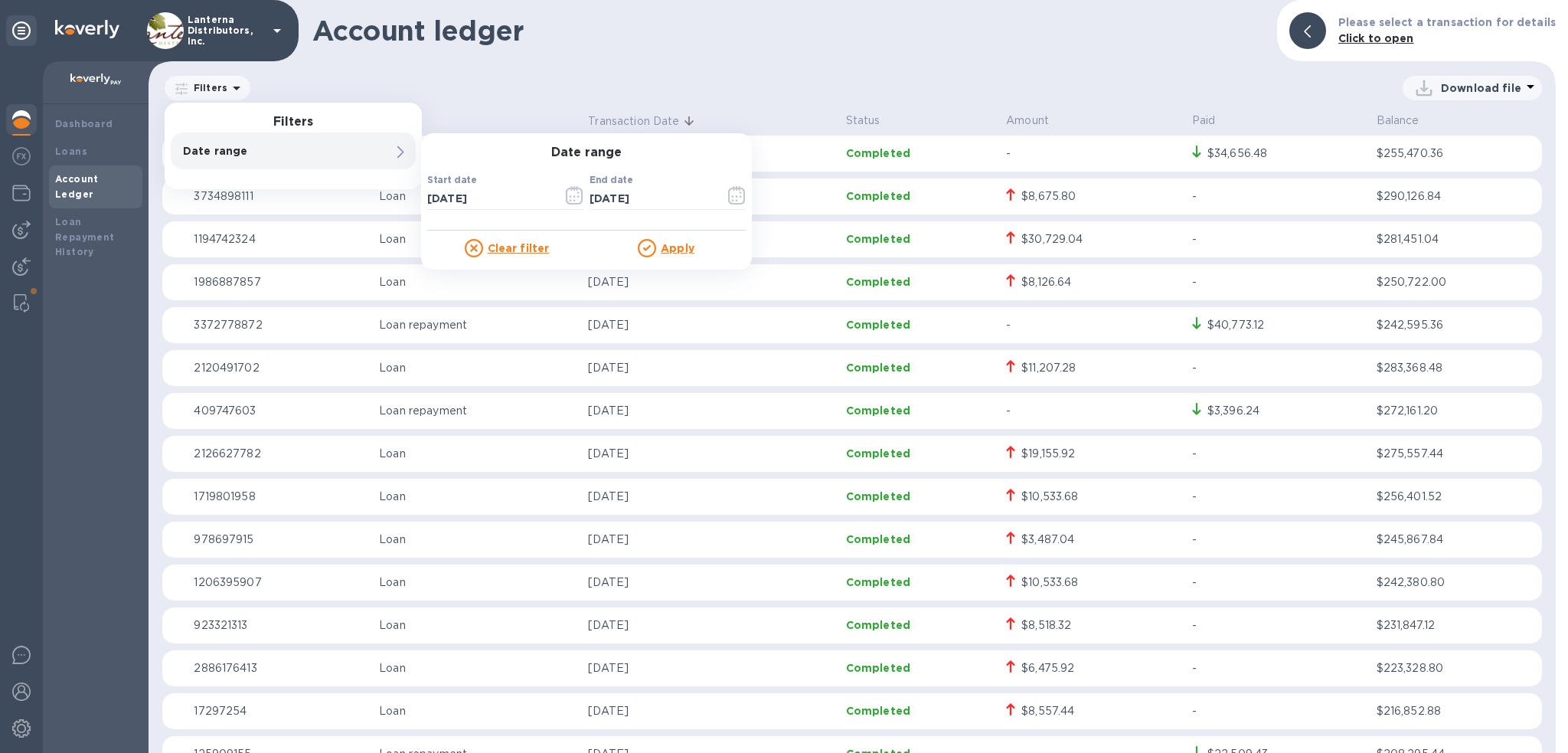
click at [222, 146] on p "Date range" at bounding box center [267, 150] width 169 height 16
click at [577, 196] on icon "button" at bounding box center [574, 196] width 18 height 18
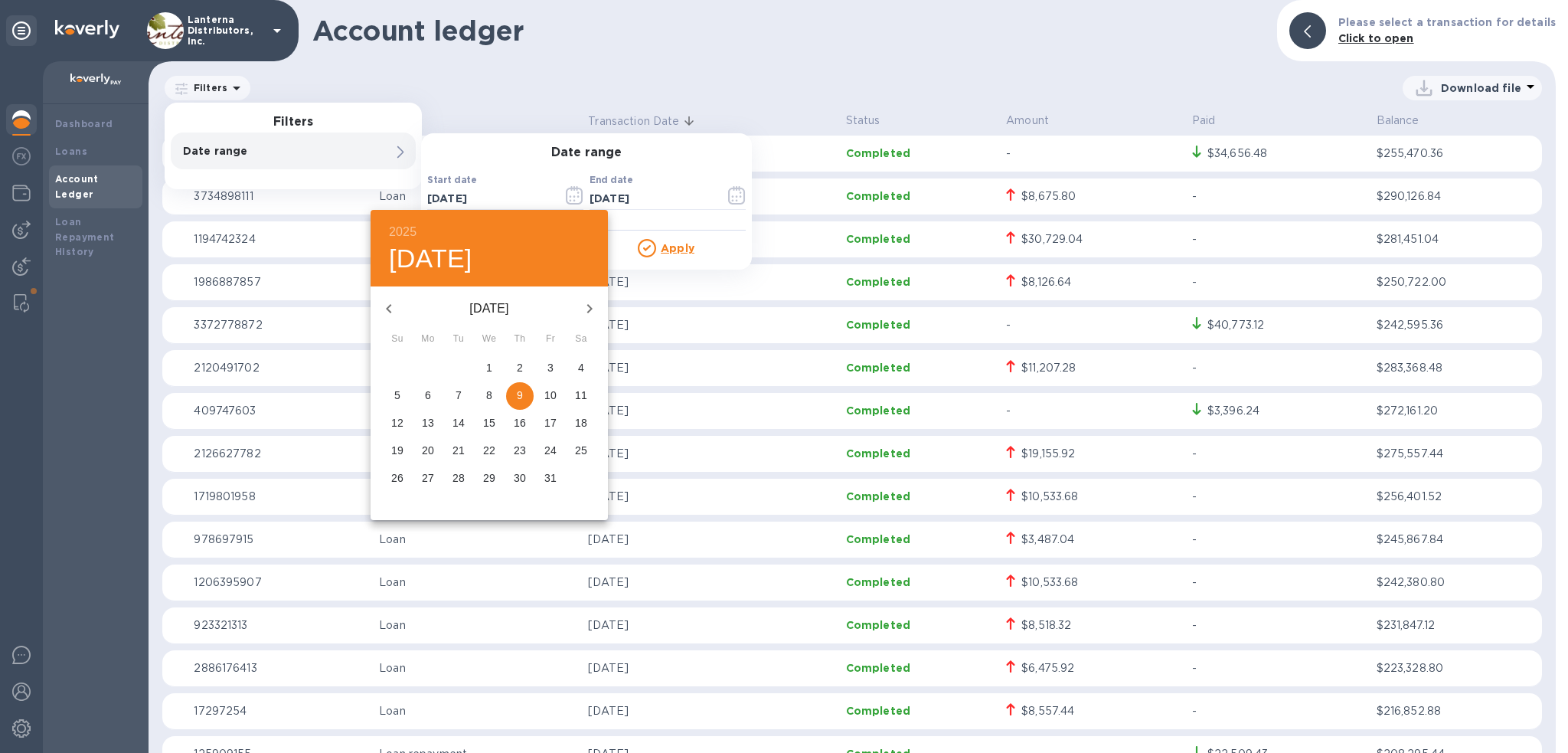
click at [385, 305] on icon "button" at bounding box center [389, 308] width 18 height 18
click at [547, 366] on p "1" at bounding box center [550, 367] width 6 height 16
type input "08/01/2025"
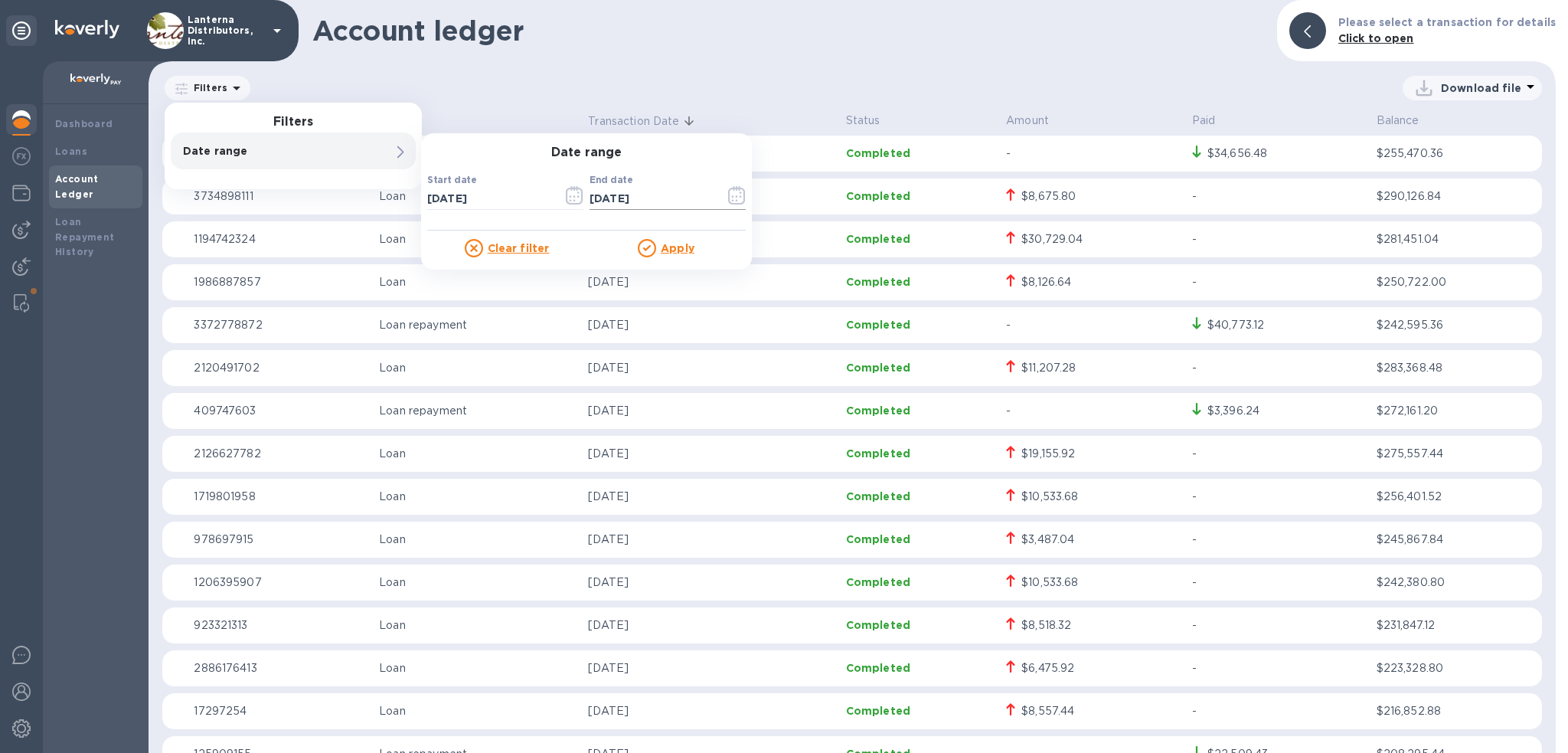
click at [735, 197] on icon "button" at bounding box center [736, 196] width 18 height 18
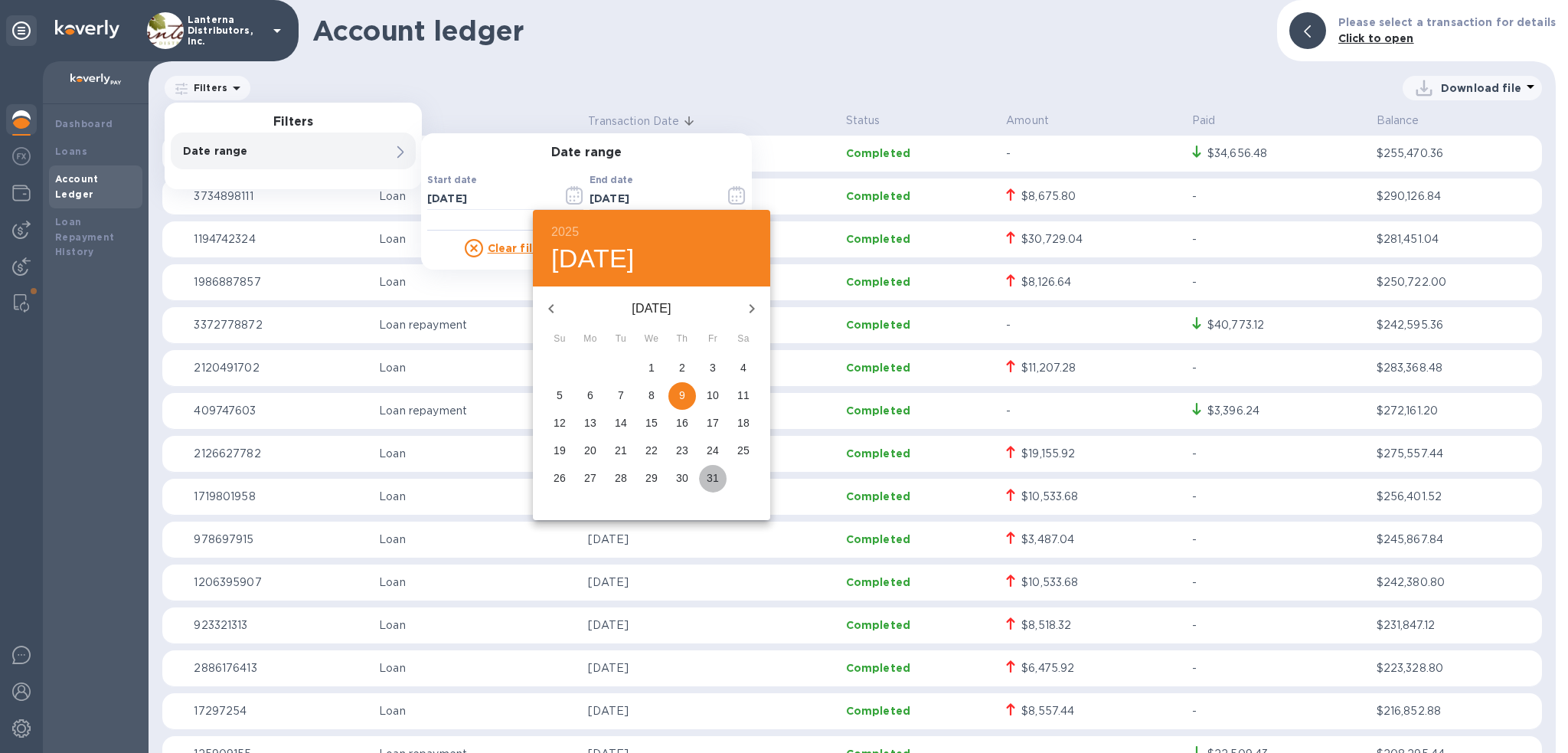
click at [708, 480] on p "31" at bounding box center [712, 477] width 12 height 16
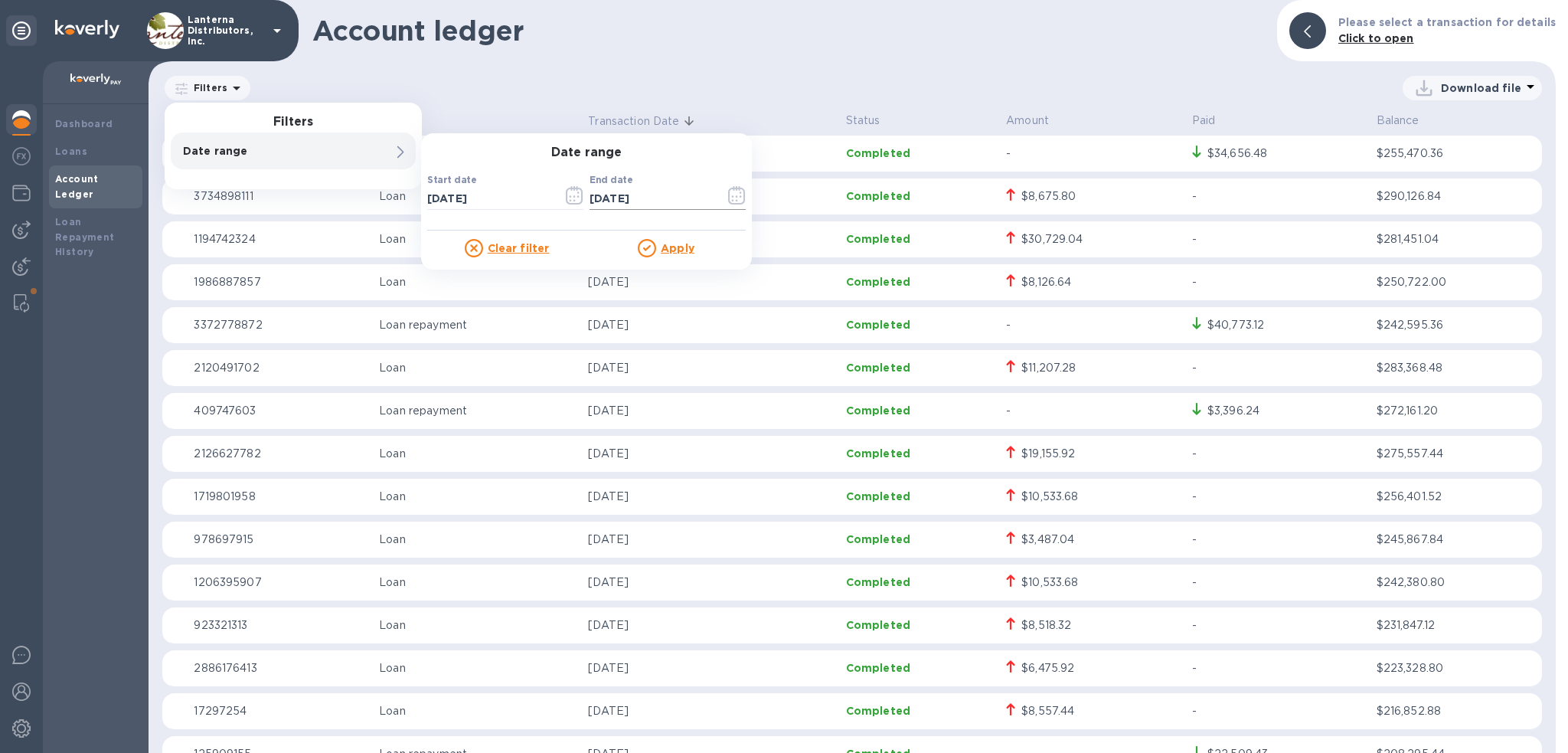
click at [739, 193] on icon "button" at bounding box center [736, 196] width 18 height 18
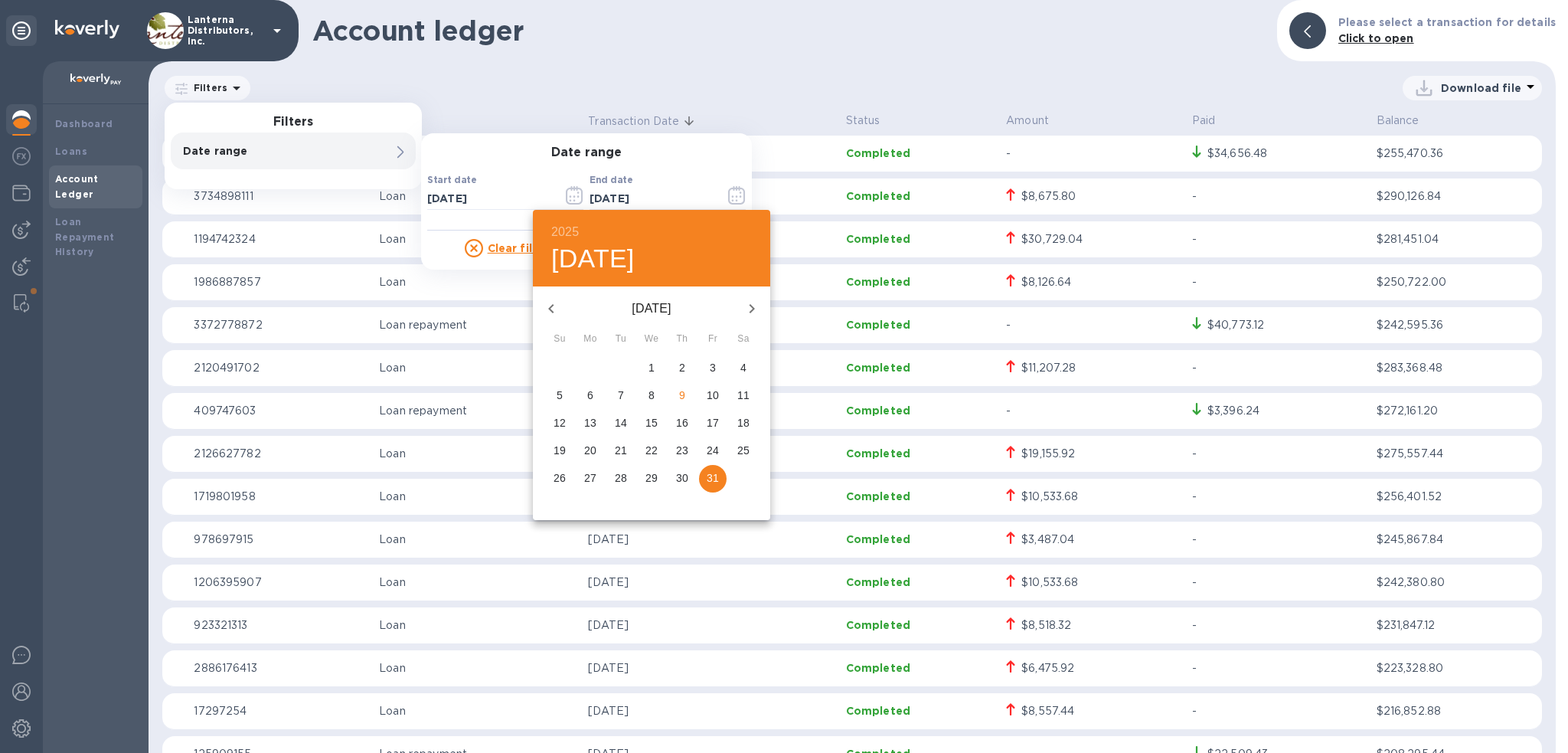
click at [550, 302] on icon "button" at bounding box center [551, 308] width 18 height 18
click at [550, 510] on span "31" at bounding box center [560, 505] width 28 height 16
type input "08/31/2025"
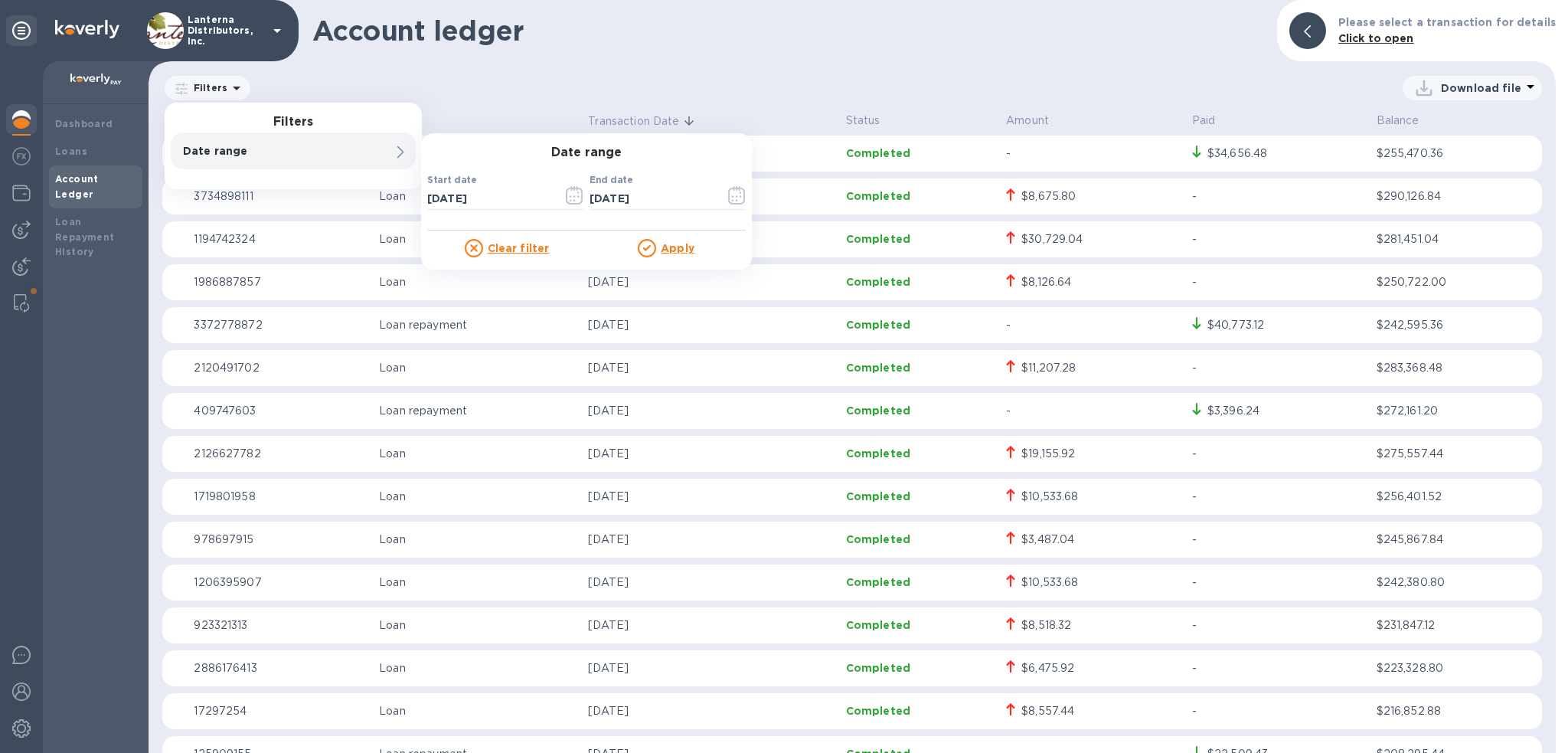
click at [664, 245] on u "Apply" at bounding box center [677, 247] width 34 height 12
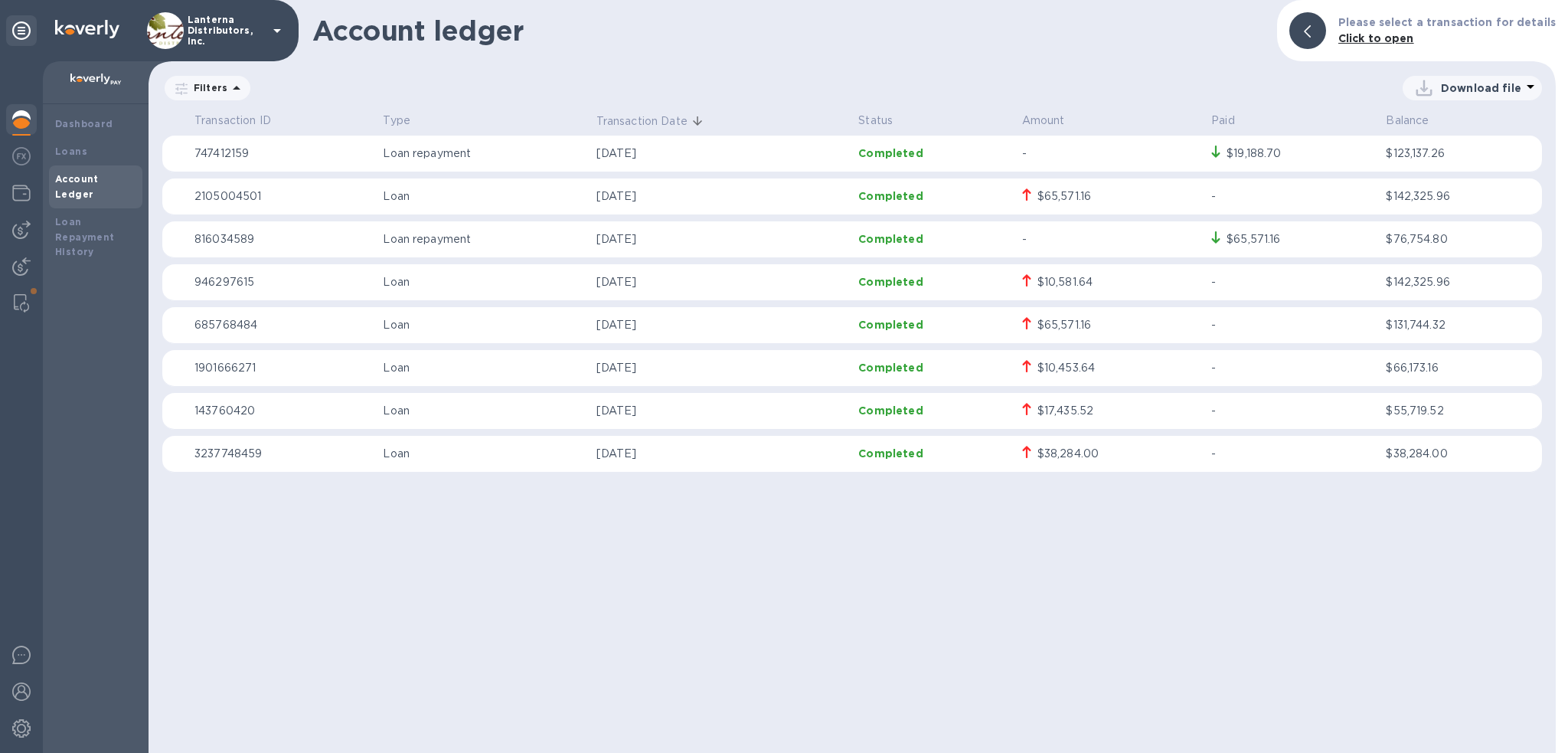
click at [1479, 88] on p "Download file" at bounding box center [1480, 88] width 80 height 16
click at [1449, 161] on li "PDF file" at bounding box center [1473, 167] width 104 height 42
click at [0, 0] on span "08/01/2025 to 08/31/2025" at bounding box center [0, 0] width 0 height 0
click at [0, 0] on icon "button" at bounding box center [0, 0] width 0 height 0
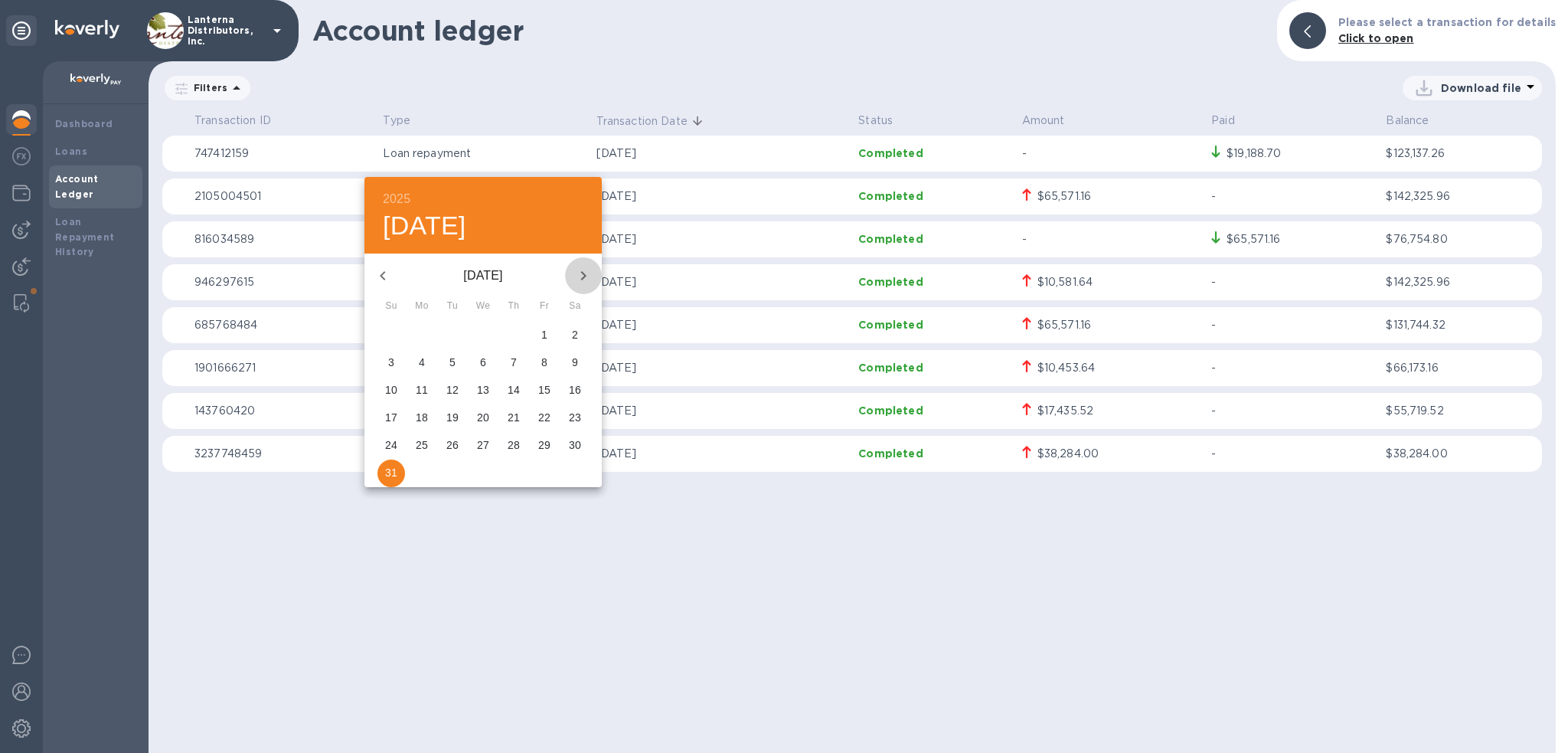
click at [581, 278] on icon "button" at bounding box center [583, 276] width 18 height 18
click at [445, 444] on span "30" at bounding box center [452, 445] width 28 height 16
type input "09/30/2025"
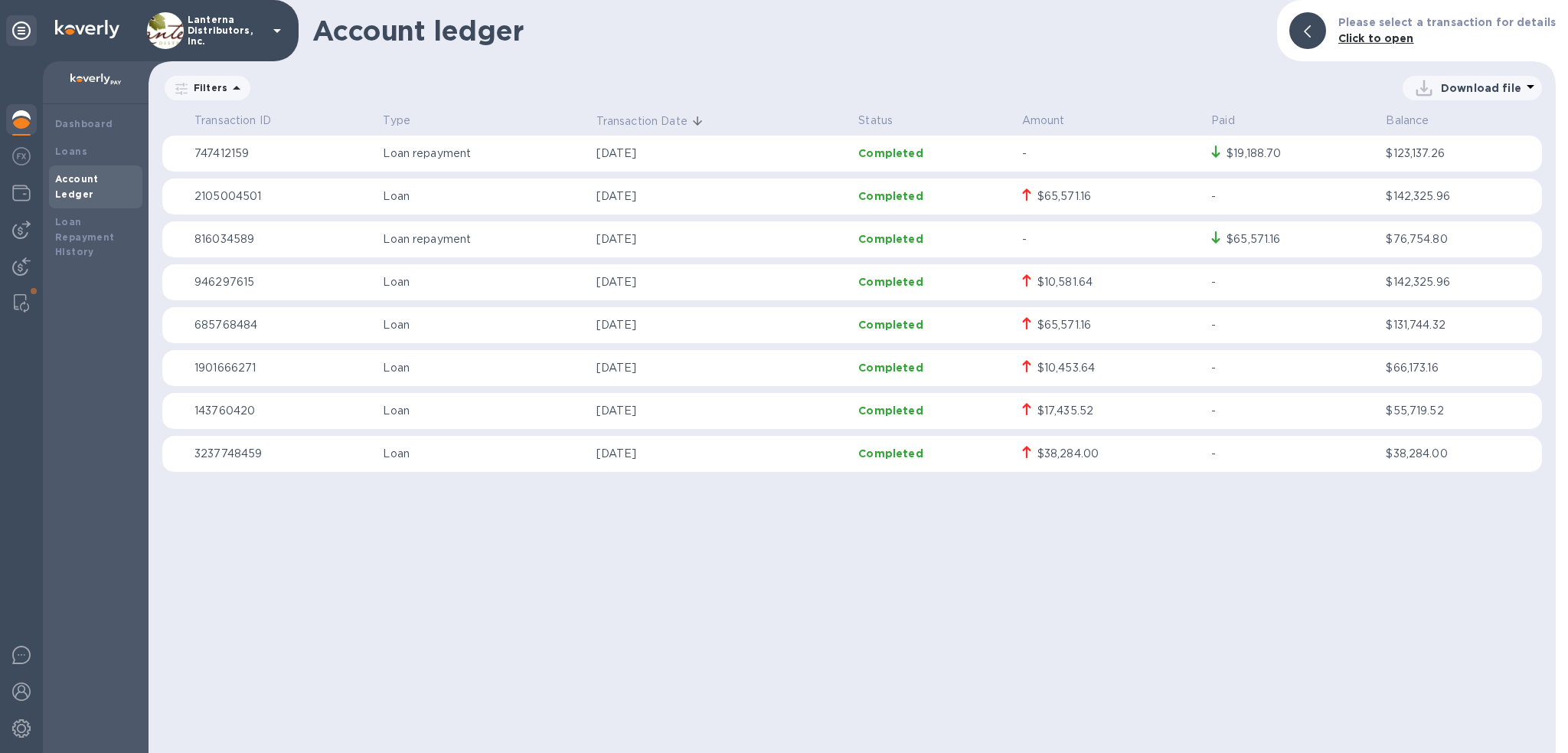
click at [0, 0] on u "Apply" at bounding box center [0, 0] width 0 height 0
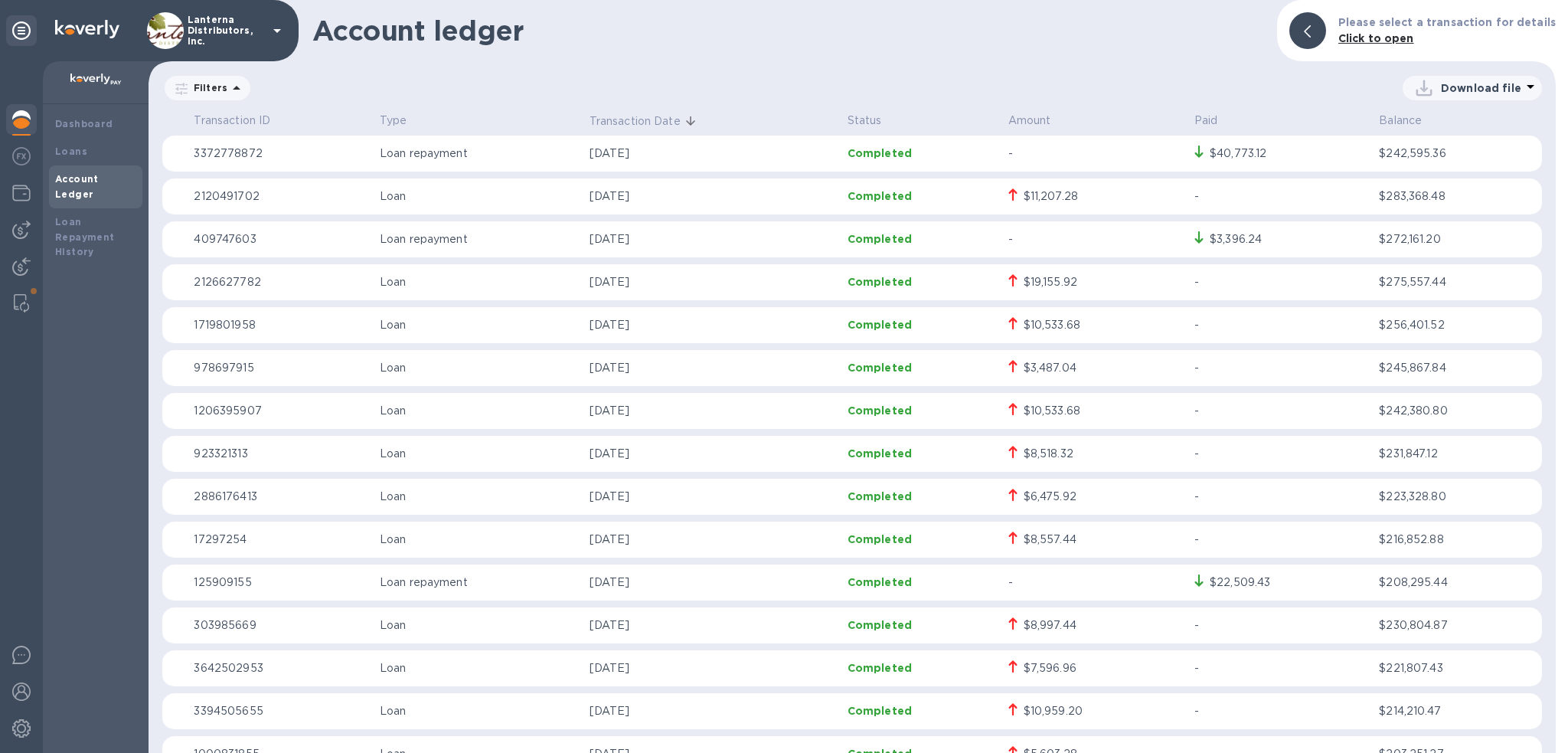
click at [1462, 85] on p "Download file" at bounding box center [1480, 88] width 80 height 16
click at [1436, 171] on li "PDF file" at bounding box center [1473, 167] width 104 height 42
